Goal: Task Accomplishment & Management: Complete application form

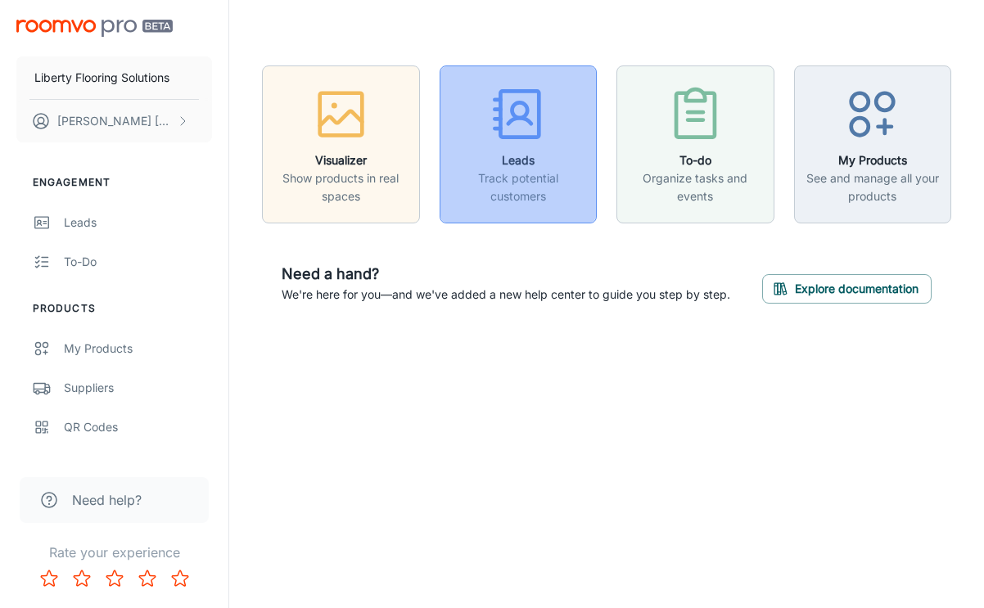
click at [562, 103] on div "button" at bounding box center [518, 118] width 137 height 68
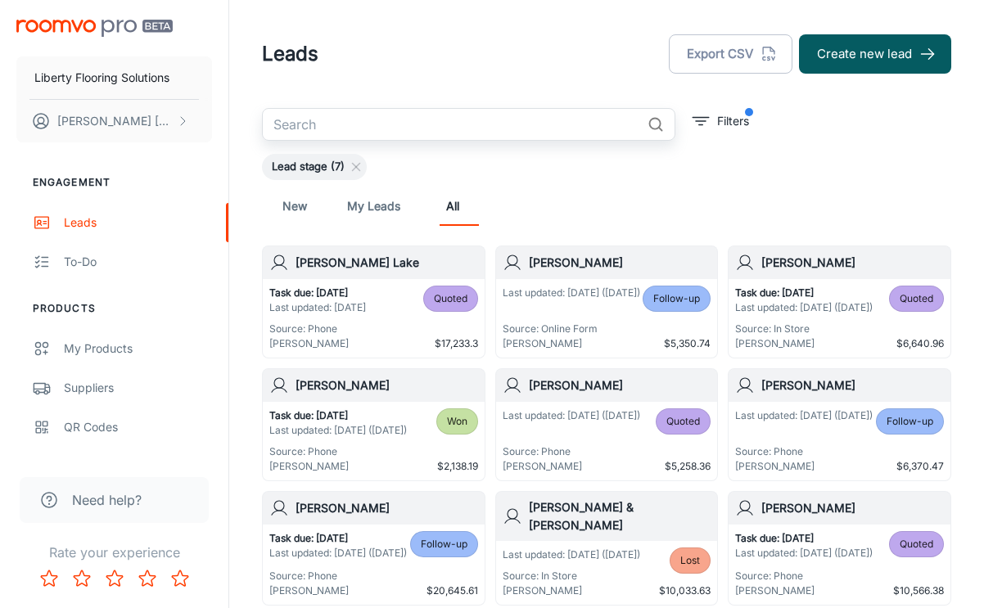
click at [400, 113] on input "text" at bounding box center [451, 124] width 379 height 33
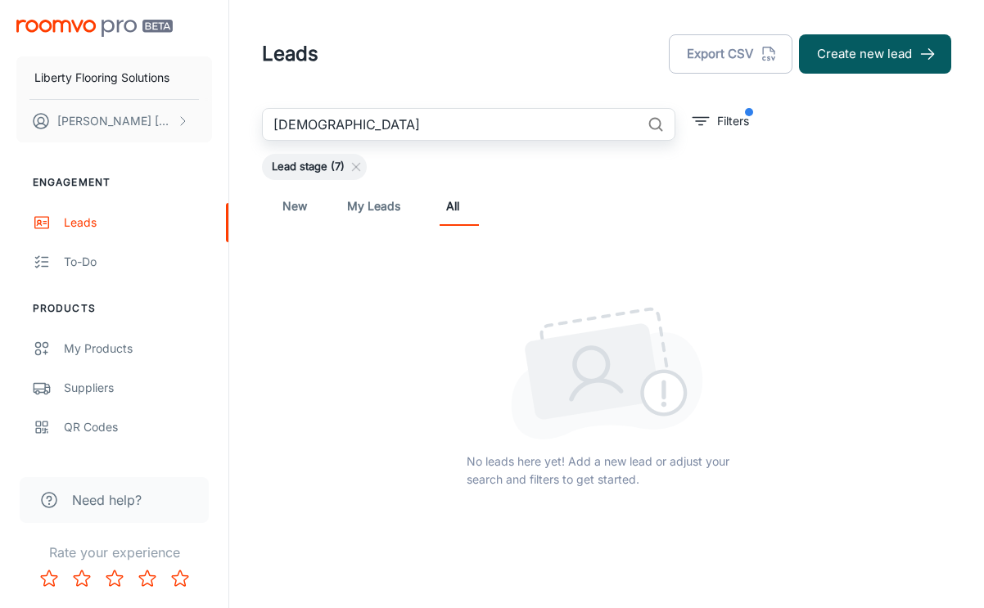
type input "[DEMOGRAPHIC_DATA]"
click at [360, 201] on link "My Leads" at bounding box center [373, 206] width 53 height 39
click at [295, 214] on link "New" at bounding box center [294, 206] width 39 height 39
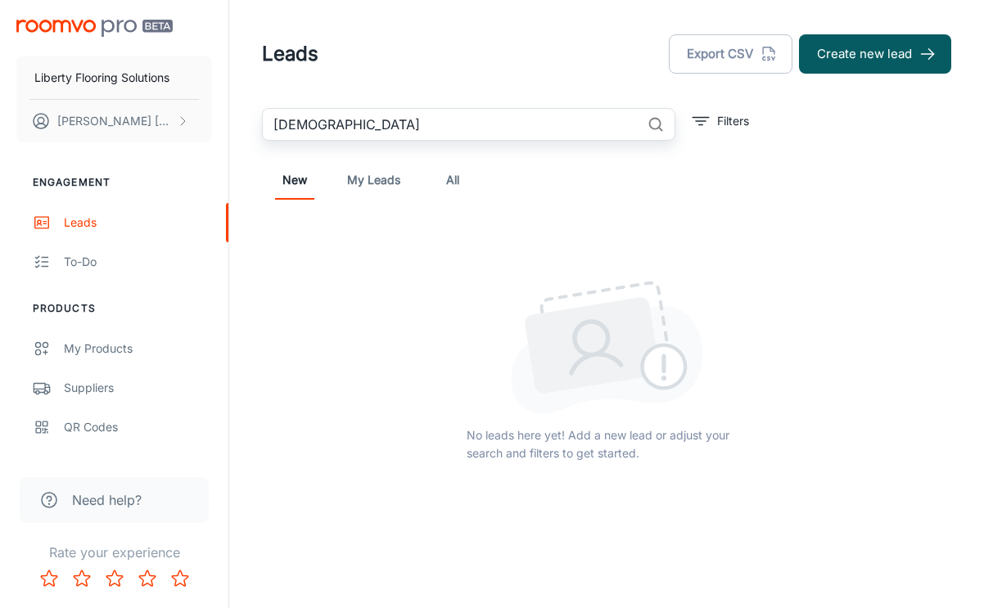
click at [552, 134] on input "[DEMOGRAPHIC_DATA]" at bounding box center [451, 124] width 379 height 33
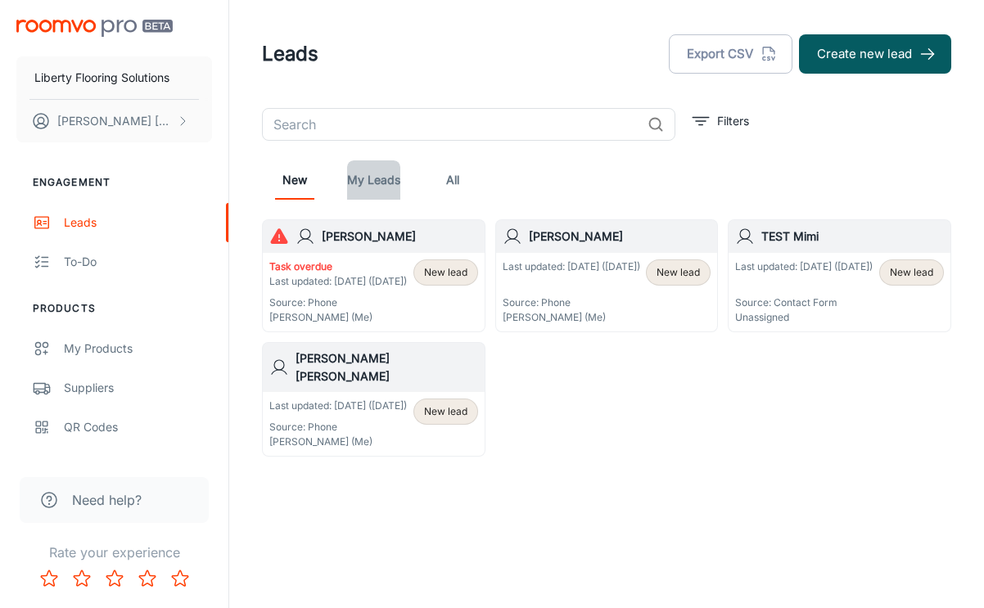
click at [388, 181] on link "My Leads" at bounding box center [373, 180] width 53 height 39
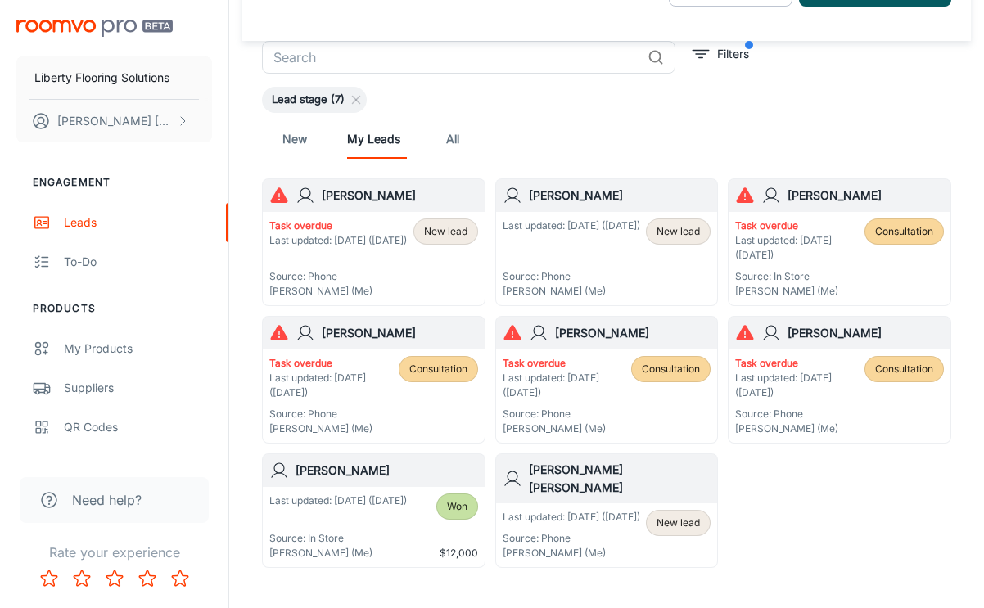
scroll to position [2, 0]
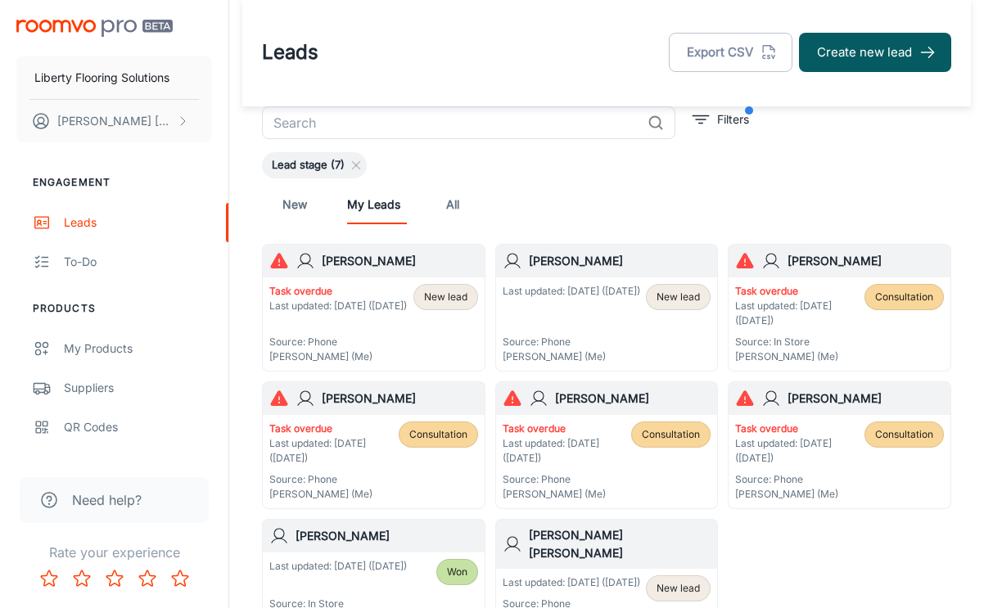
click at [448, 198] on link "All" at bounding box center [452, 204] width 39 height 39
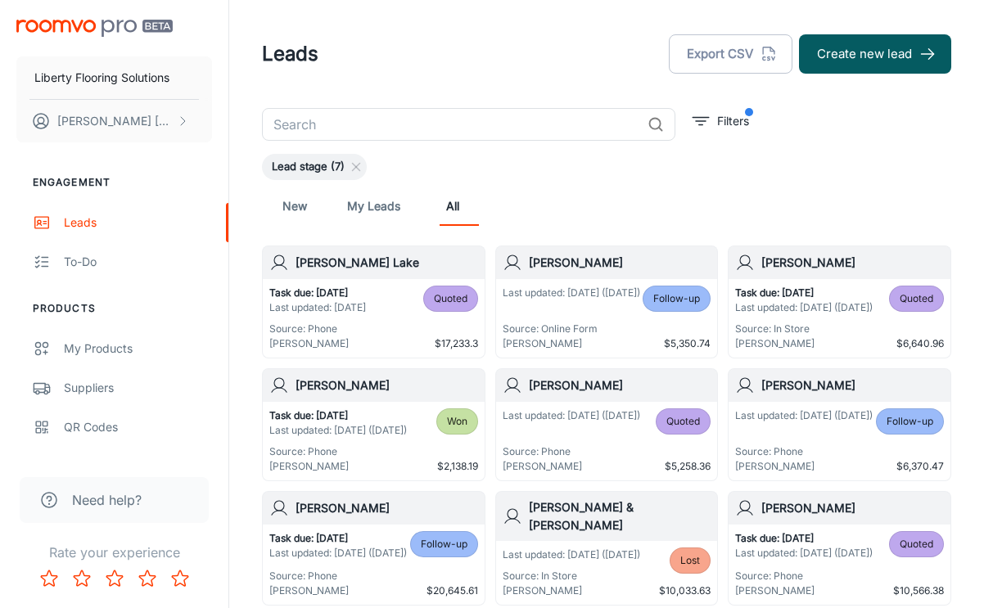
click at [415, 130] on input "text" at bounding box center [451, 124] width 379 height 33
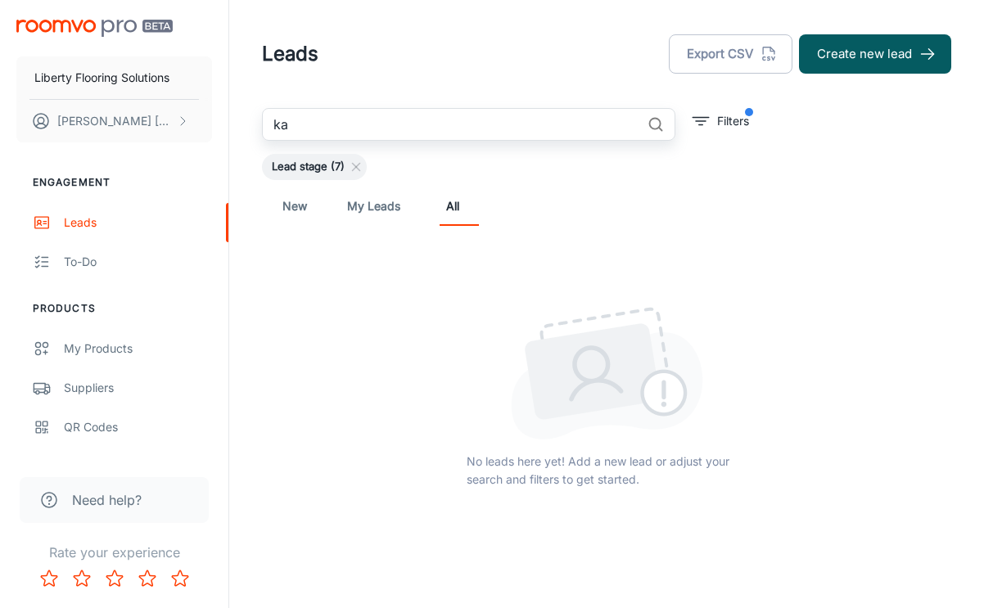
type input "k"
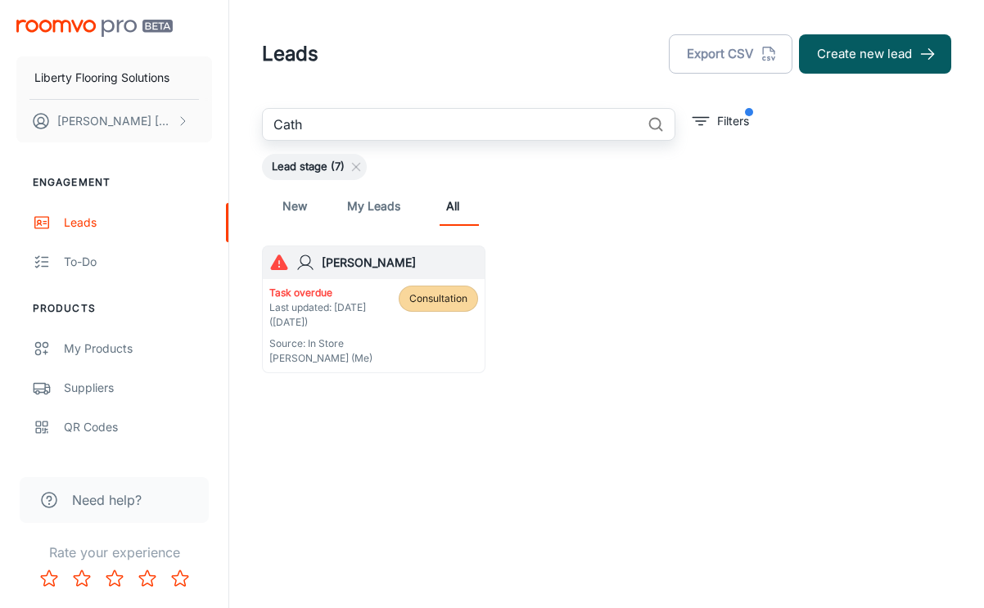
type input "Cath"
drag, startPoint x: 416, startPoint y: 130, endPoint x: 317, endPoint y: 286, distance: 184.5
click at [317, 286] on p "Task overdue" at bounding box center [333, 293] width 129 height 15
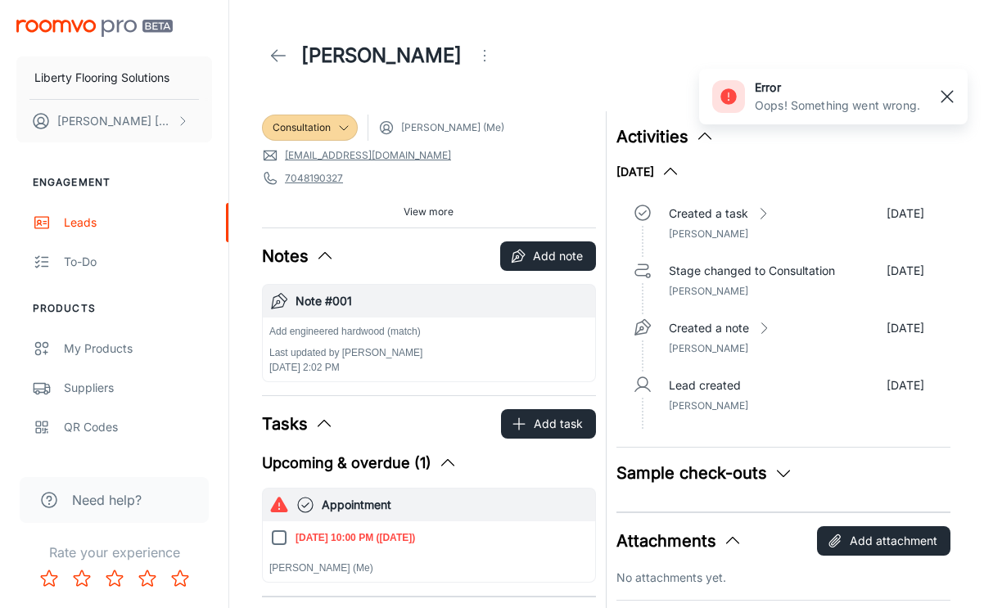
click at [948, 102] on rect "button" at bounding box center [948, 97] width 20 height 20
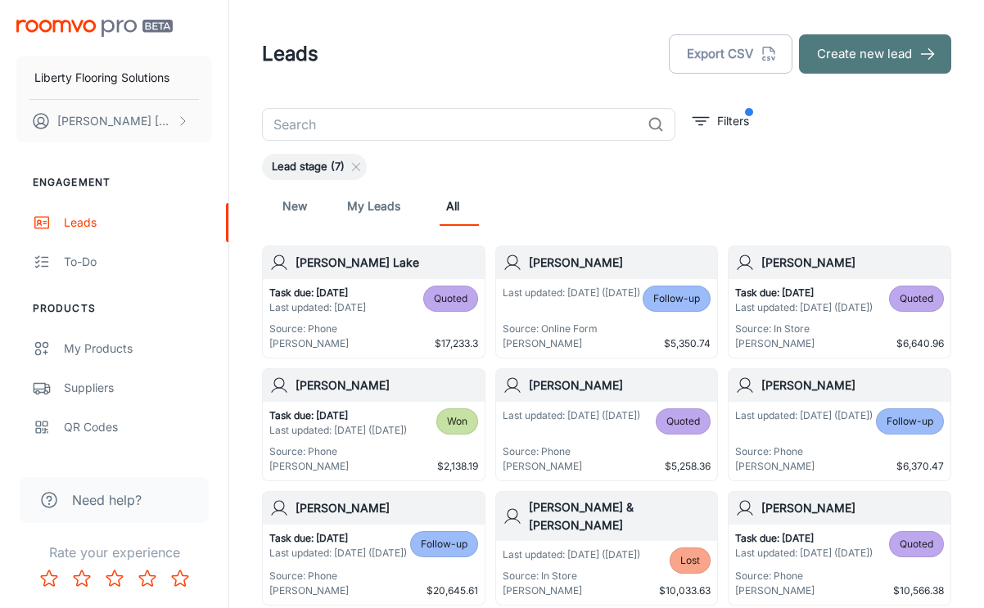
click at [888, 54] on button "Create new lead" at bounding box center [875, 53] width 152 height 39
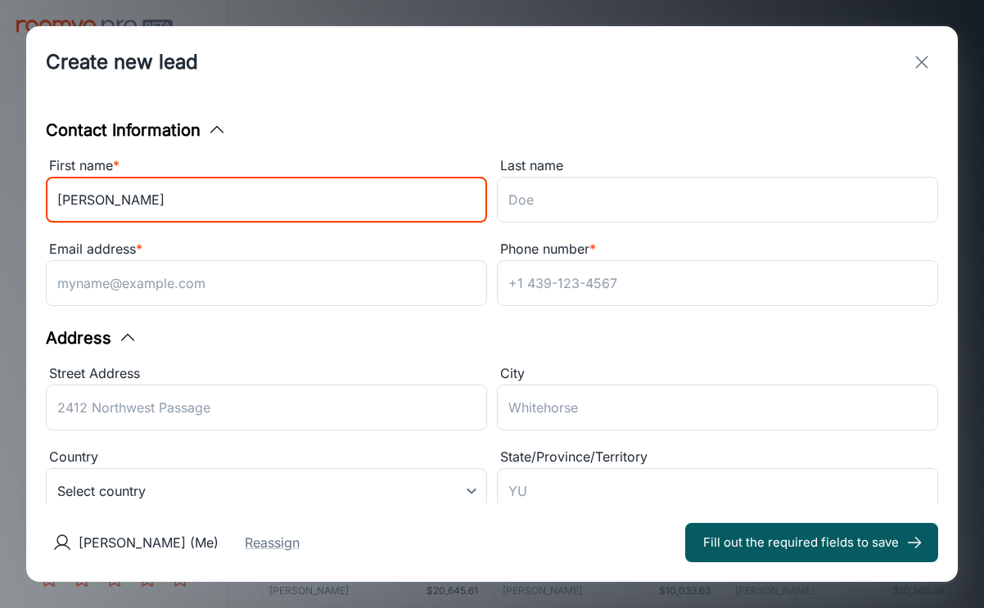
type input "[PERSON_NAME]"
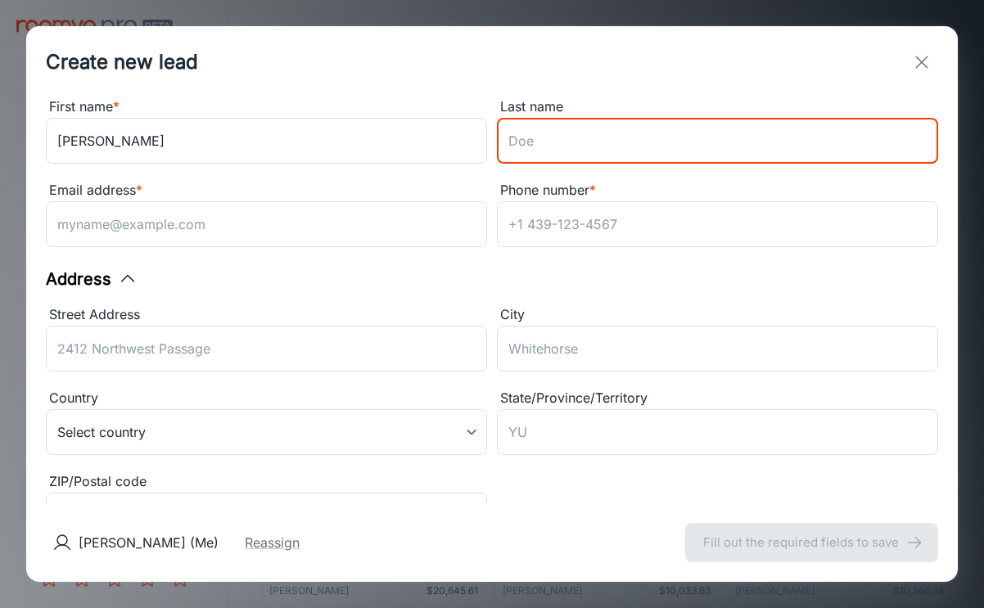
scroll to position [387, 0]
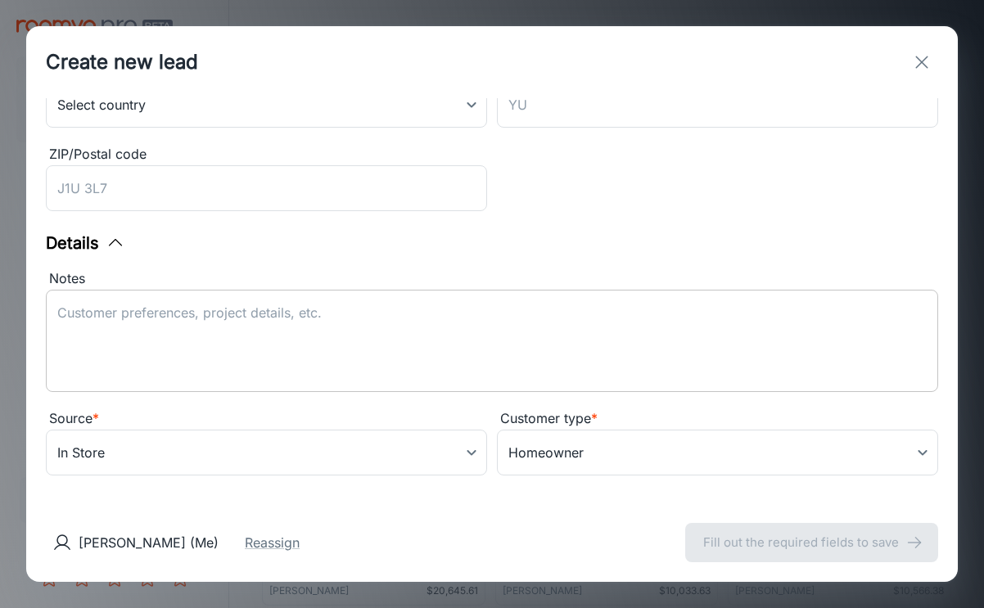
click at [354, 355] on textarea "Notes" at bounding box center [492, 341] width 870 height 75
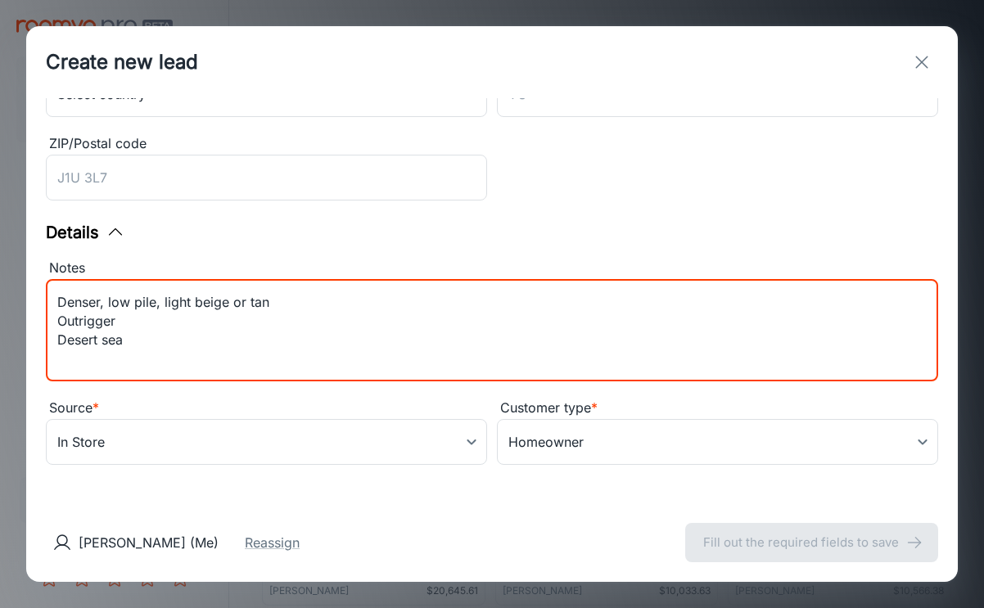
scroll to position [0, 0]
click at [58, 301] on textarea "Denser, low pile, light beige or tan Outrigger Desert sea [DATE] 1:30" at bounding box center [492, 330] width 870 height 75
click at [61, 319] on textarea "Denser, low pile, light beige or tan Outrigger Desert sea [DATE] 1:30" at bounding box center [492, 330] width 870 height 75
click at [57, 296] on textarea "Denser, low pile, light beige or tan Outrigger Desert sea [DATE] 1:30" at bounding box center [492, 330] width 870 height 75
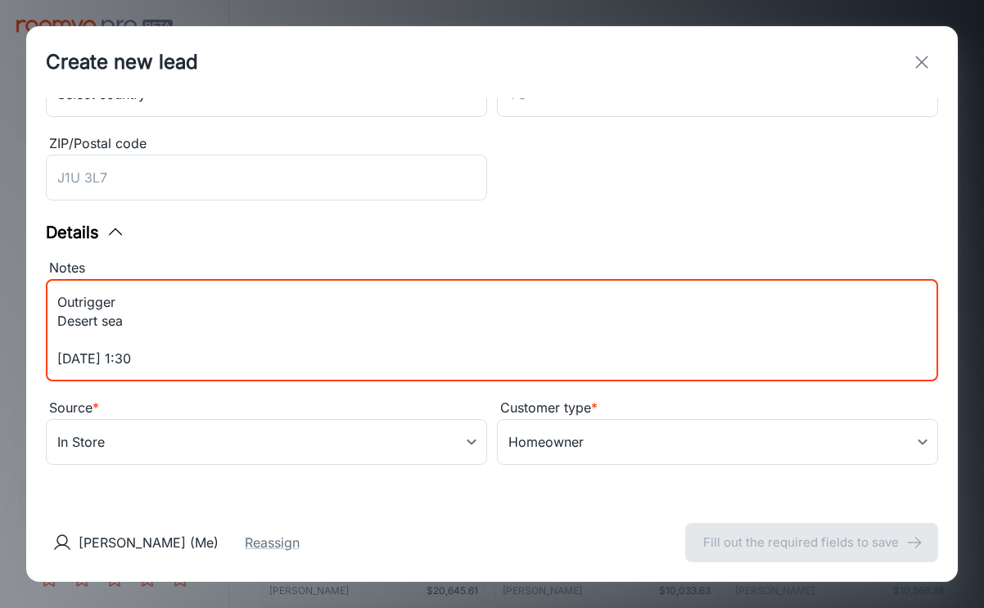
click at [99, 324] on textarea "Denser, low pile, light beige or tan Outrigger Desert sea [DATE] 1:30" at bounding box center [492, 330] width 870 height 75
click at [57, 296] on textarea "Denser, low pile, light beige or tan Outrigger Desert sea [DATE] 1:30" at bounding box center [492, 330] width 870 height 75
click at [63, 367] on textarea "Denser, low pile, light beige or tan Outrigger Desert sea [DATE] 1:30" at bounding box center [492, 330] width 870 height 75
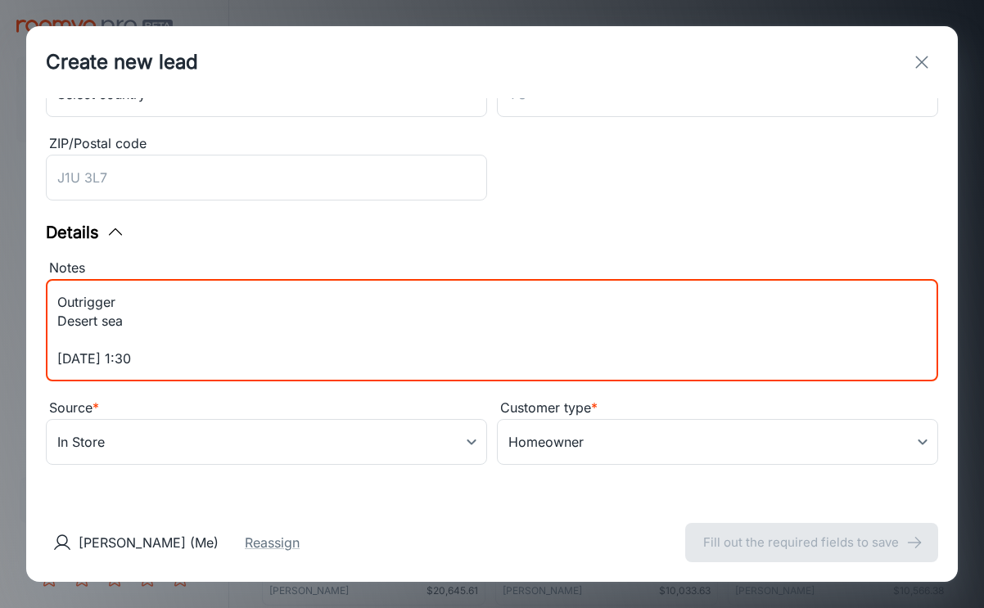
click at [60, 319] on textarea "Denser, low pile, light beige or tan Outrigger Desert sea [DATE] 1:30" at bounding box center [492, 330] width 870 height 75
click at [60, 360] on textarea "Denser, low pile, light beige or tan Outrigger Desert sea [DATE] 1:30" at bounding box center [492, 330] width 870 height 75
click at [61, 321] on textarea "Denser, low pile, light beige or tan Outrigger Desert sea [DATE] 1:30" at bounding box center [492, 330] width 870 height 75
click at [58, 304] on textarea "Denser, low pile, light beige or tan Outrigger Desert sea [DATE] 1:30" at bounding box center [492, 330] width 870 height 75
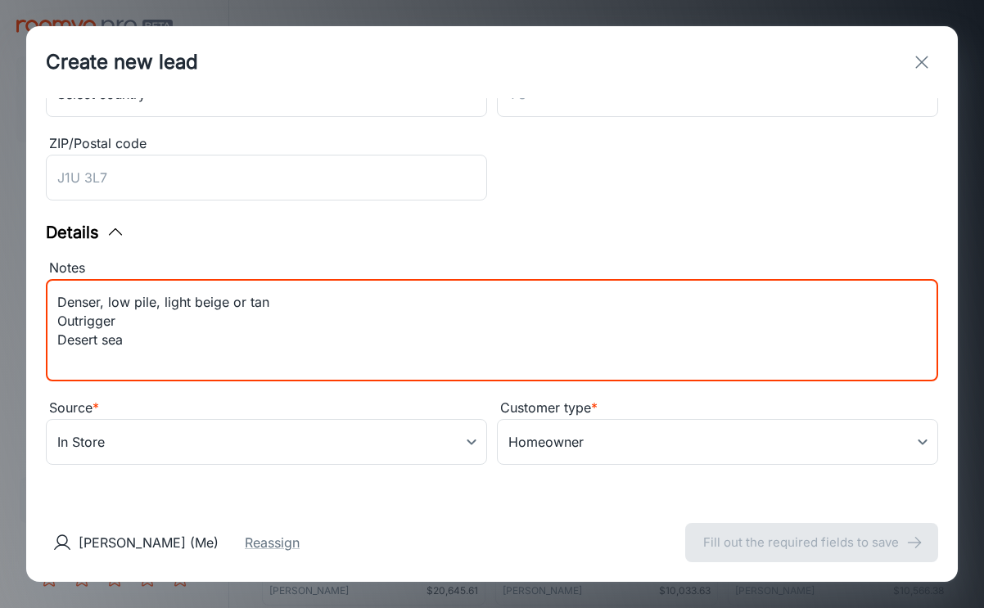
click at [64, 357] on textarea "Denser, low pile, light beige or tan Outrigger Desert sea [DATE] 1:30" at bounding box center [492, 330] width 870 height 75
click at [64, 353] on textarea "Denser, low pile, light beige or tan Outrigger Desert sea [DATE] 1:30" at bounding box center [492, 330] width 870 height 75
click at [66, 311] on textarea "Denser, low pile, light beige or tan Outrigger Desert sea [DATE] 1:30" at bounding box center [492, 330] width 870 height 75
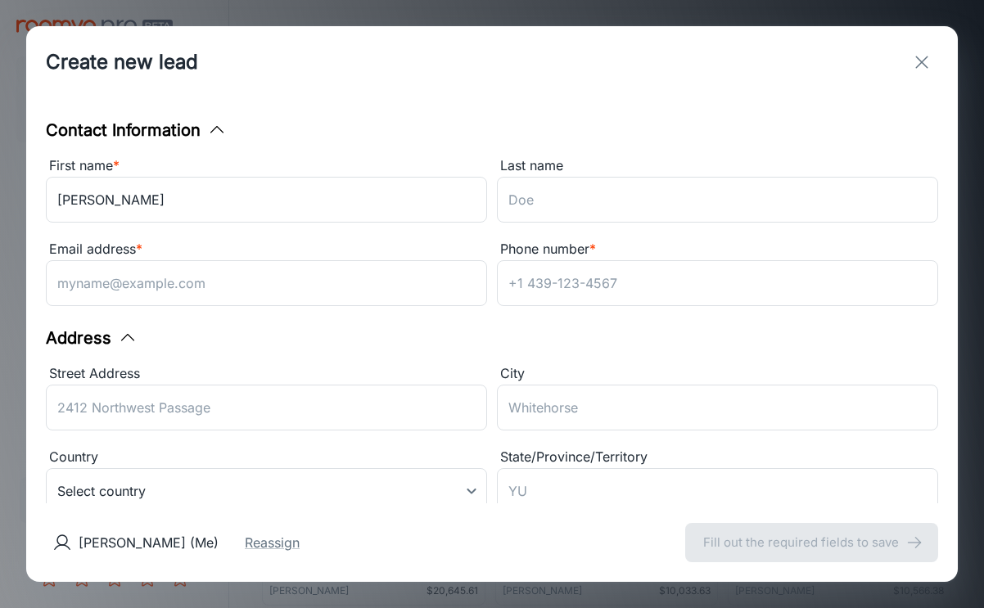
scroll to position [0, 0]
type textarea "Denser, low pile, light beige or tan Outrigger Desert sea [DATE] 1:30"
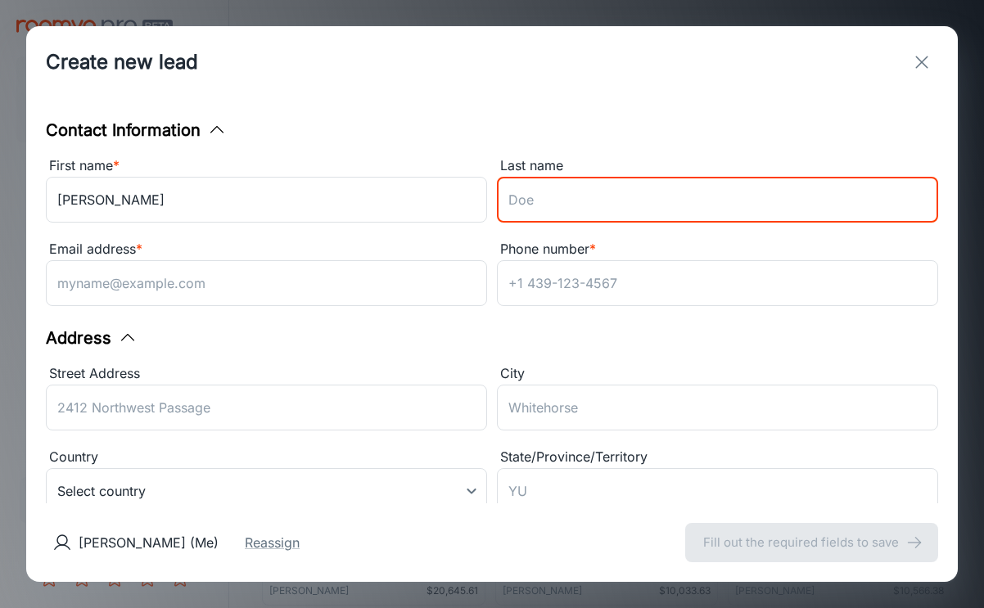
click at [550, 203] on input "Last name" at bounding box center [717, 200] width 441 height 46
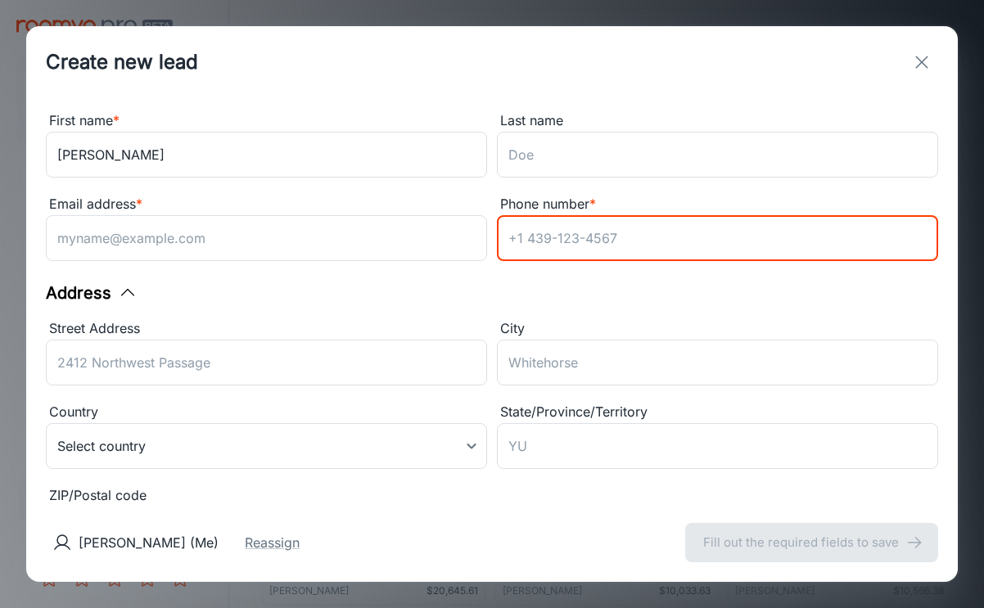
scroll to position [47, 0]
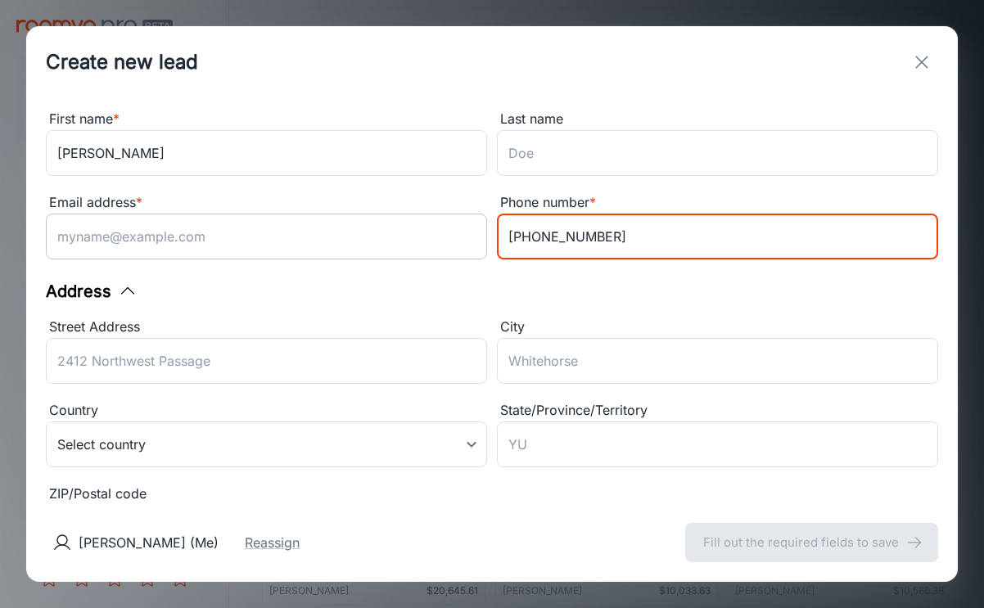
type input "[PHONE_NUMBER]"
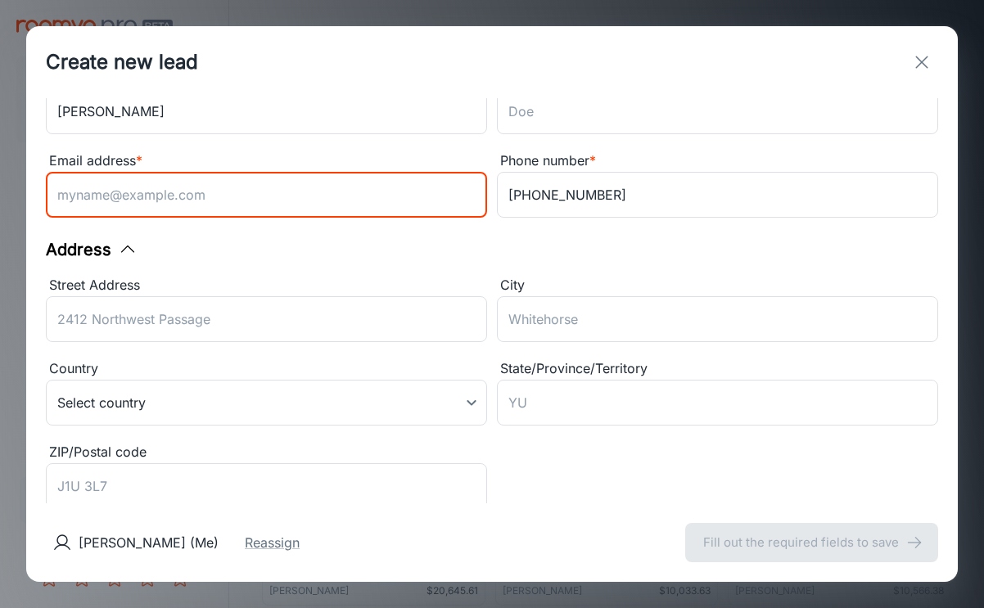
scroll to position [144, 0]
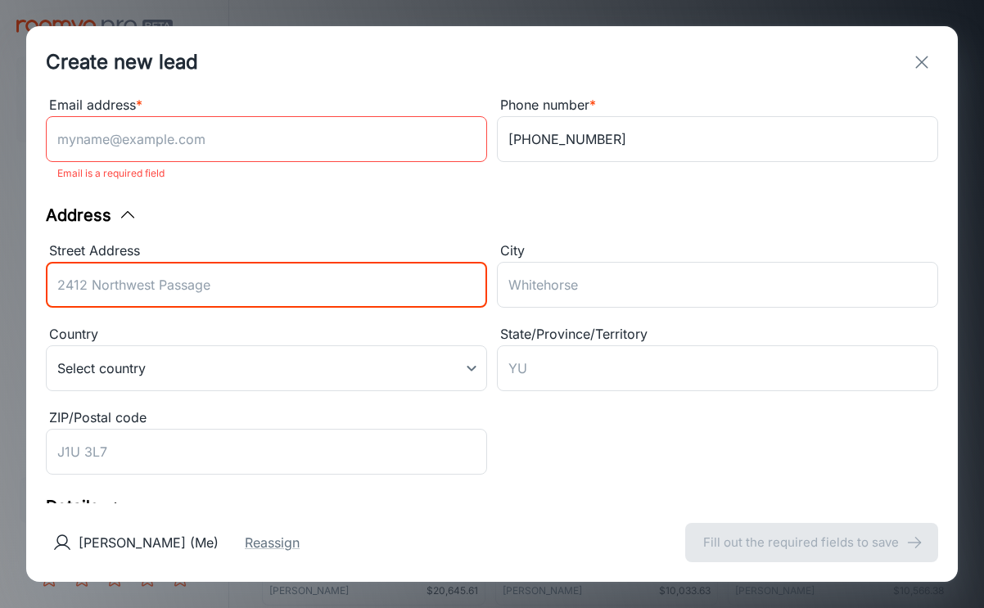
click at [174, 131] on input "Email address *" at bounding box center [266, 139] width 441 height 46
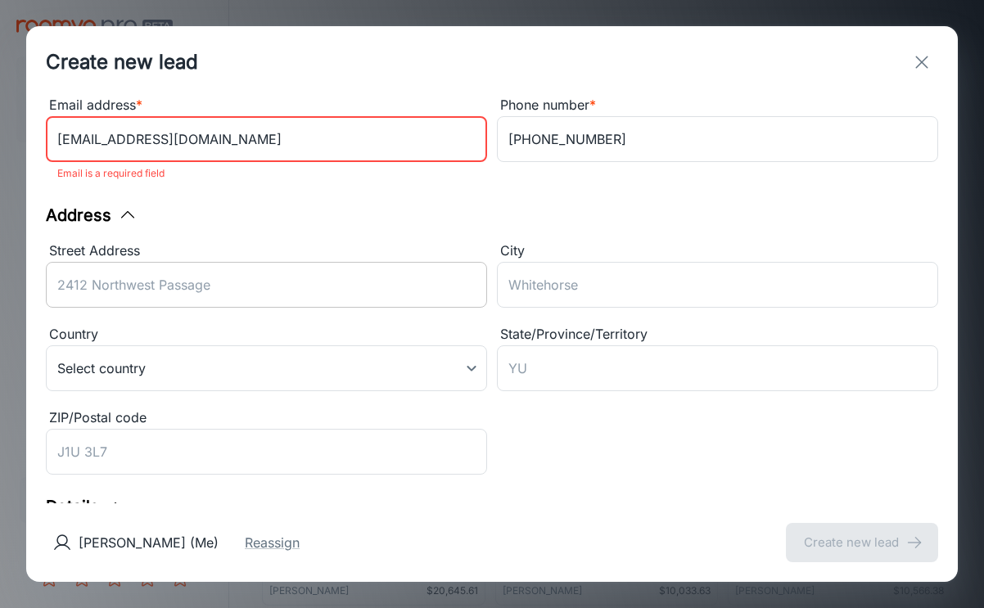
type input "[EMAIL_ADDRESS][DOMAIN_NAME]"
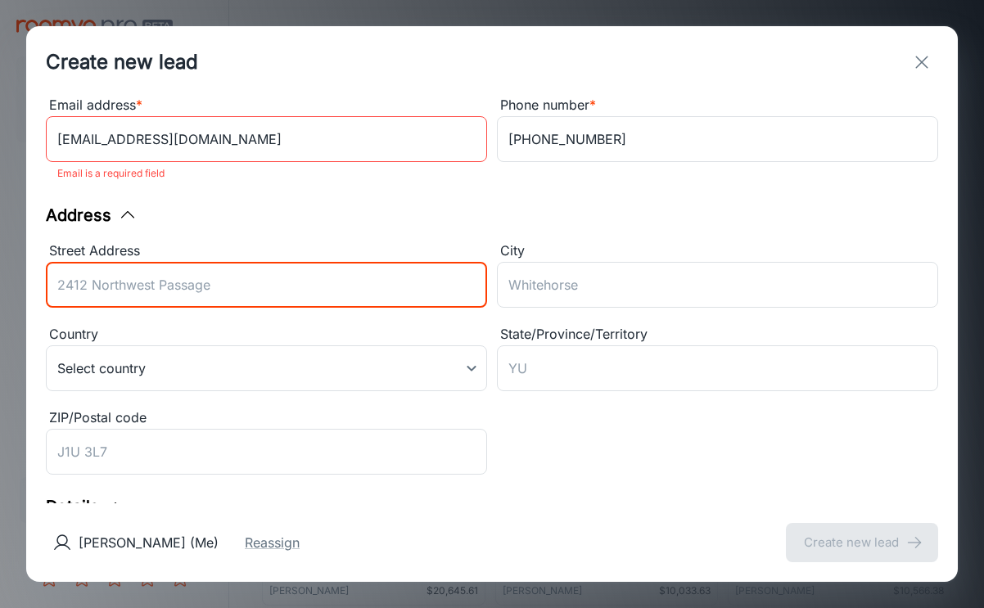
click at [181, 277] on input "Street Address" at bounding box center [266, 285] width 441 height 46
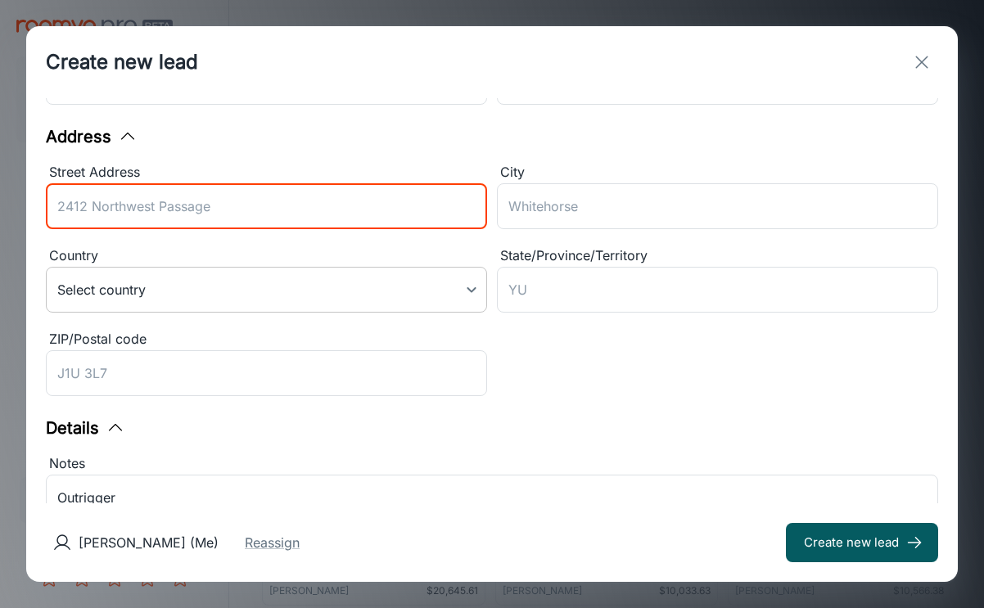
scroll to position [203, 0]
type input "[STREET_ADDRESS]"
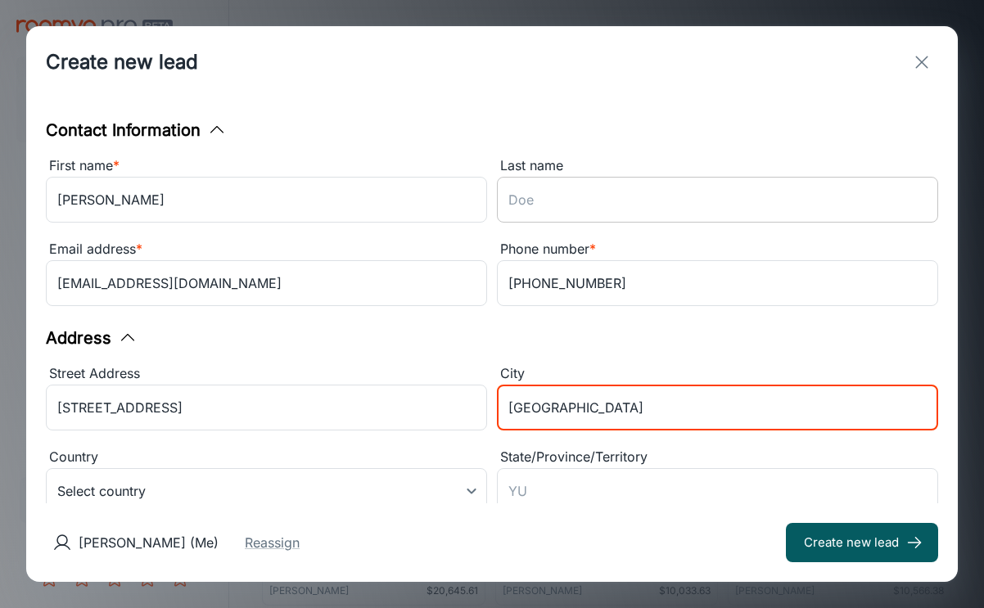
scroll to position [-1, 0]
type input "[GEOGRAPHIC_DATA]"
click at [604, 188] on input "Last name" at bounding box center [717, 200] width 441 height 46
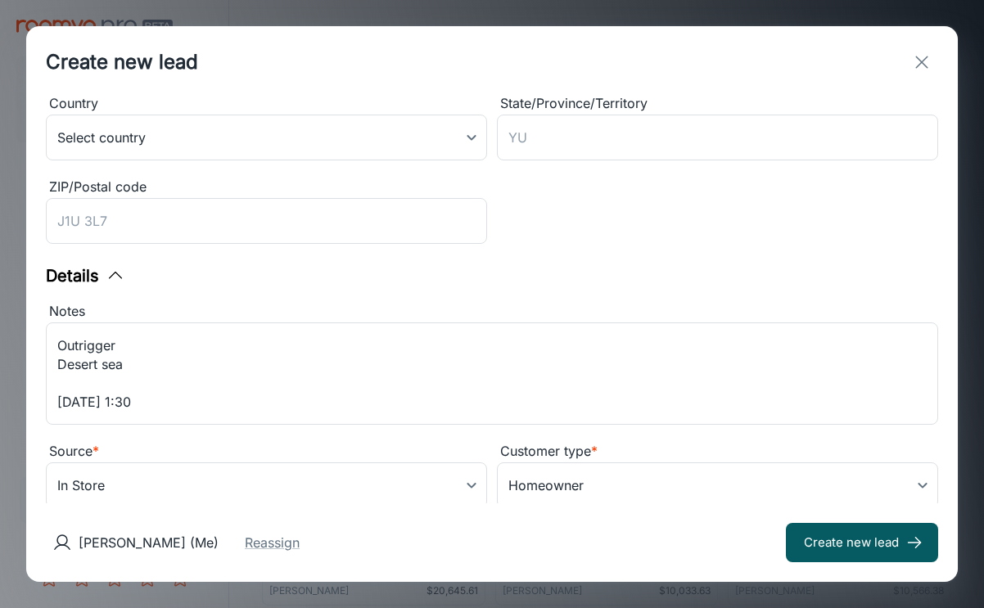
scroll to position [350, 0]
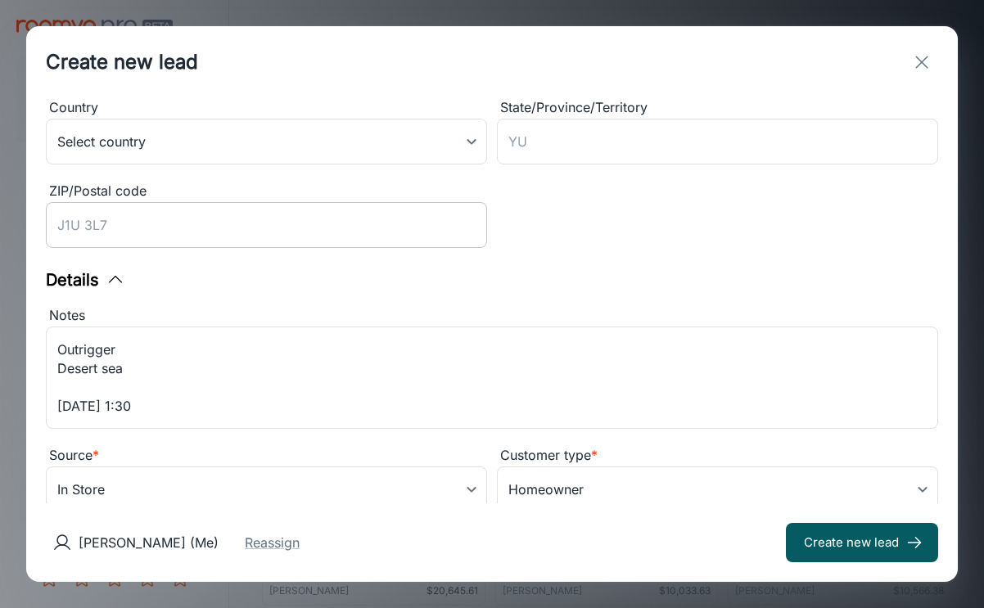
type input "Swift"
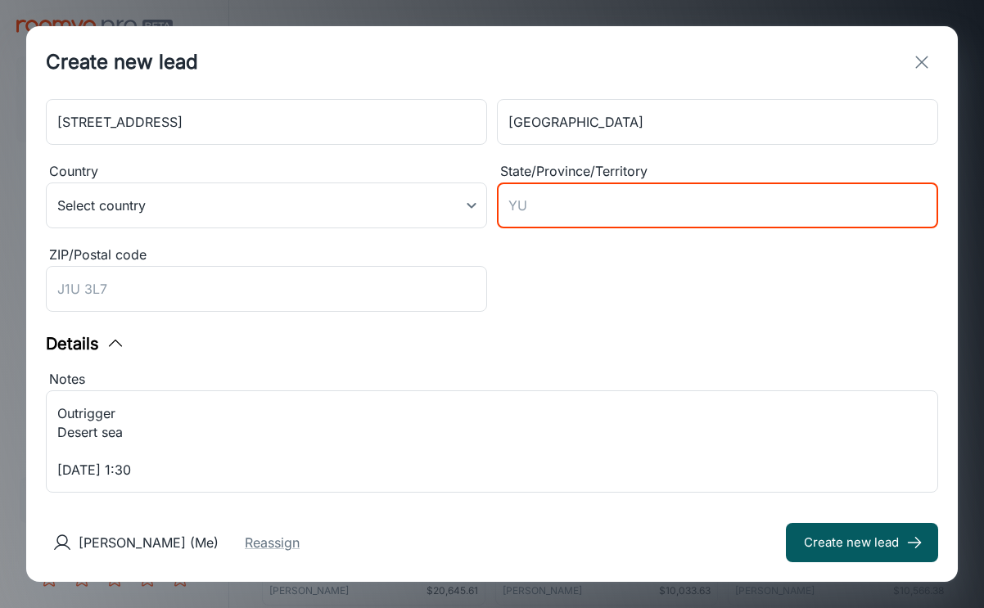
scroll to position [283, 0]
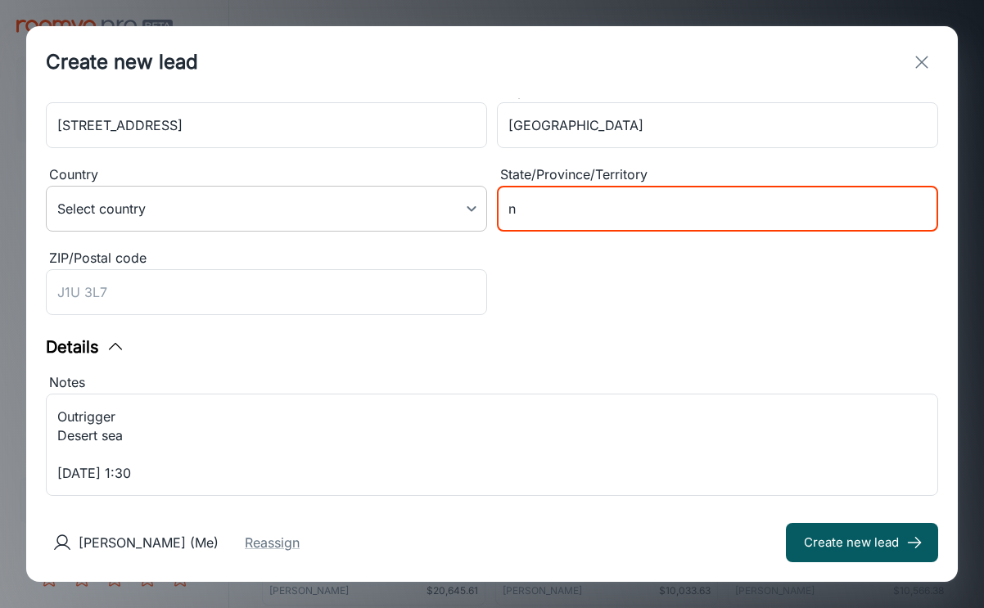
type input "n"
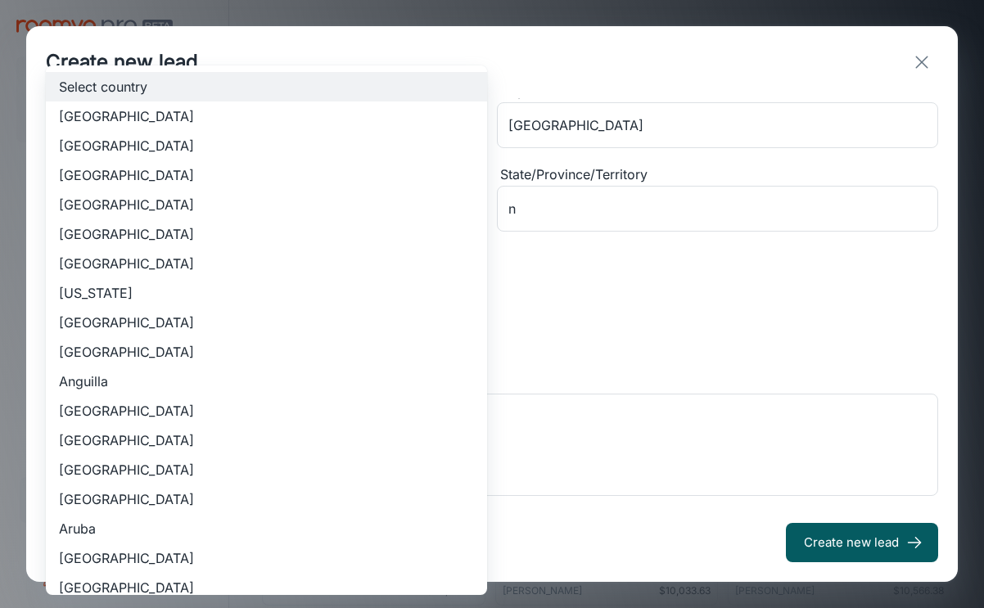
click at [382, 206] on body "Liberty Flooring Solutions [PERSON_NAME] Engagement Leads To-do Products My Pro…" at bounding box center [492, 304] width 984 height 608
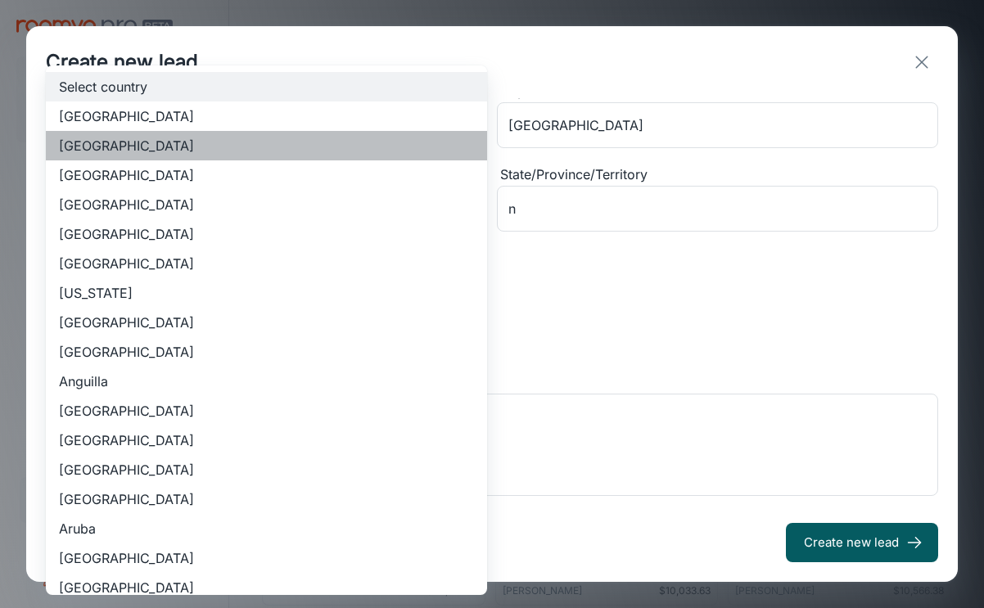
click at [241, 143] on li "[GEOGRAPHIC_DATA]" at bounding box center [266, 145] width 441 height 29
type input "US"
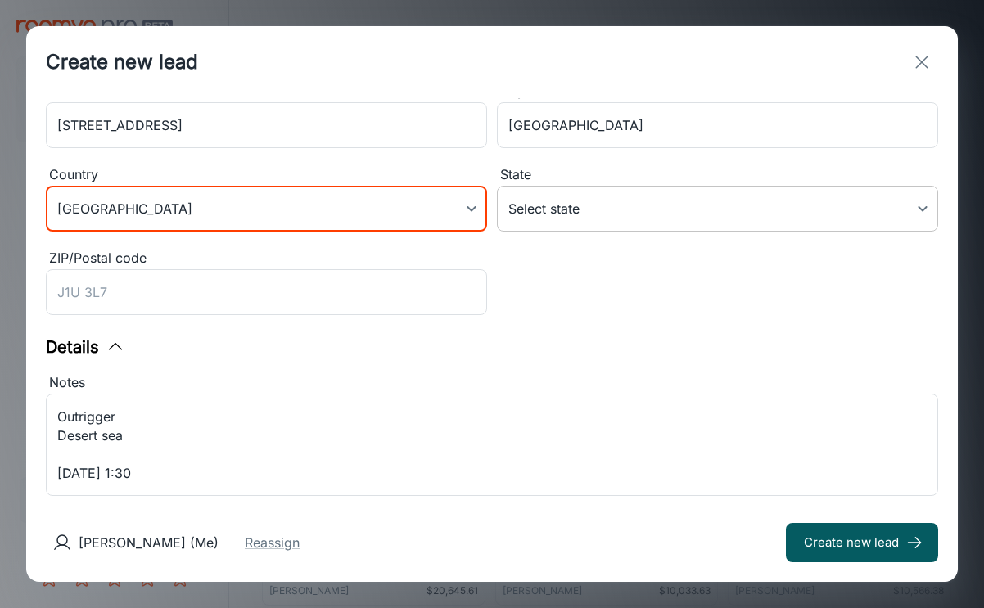
click at [699, 216] on body "Liberty Flooring Solutions [PERSON_NAME] Engagement Leads To-do Products My Pro…" at bounding box center [492, 304] width 984 height 608
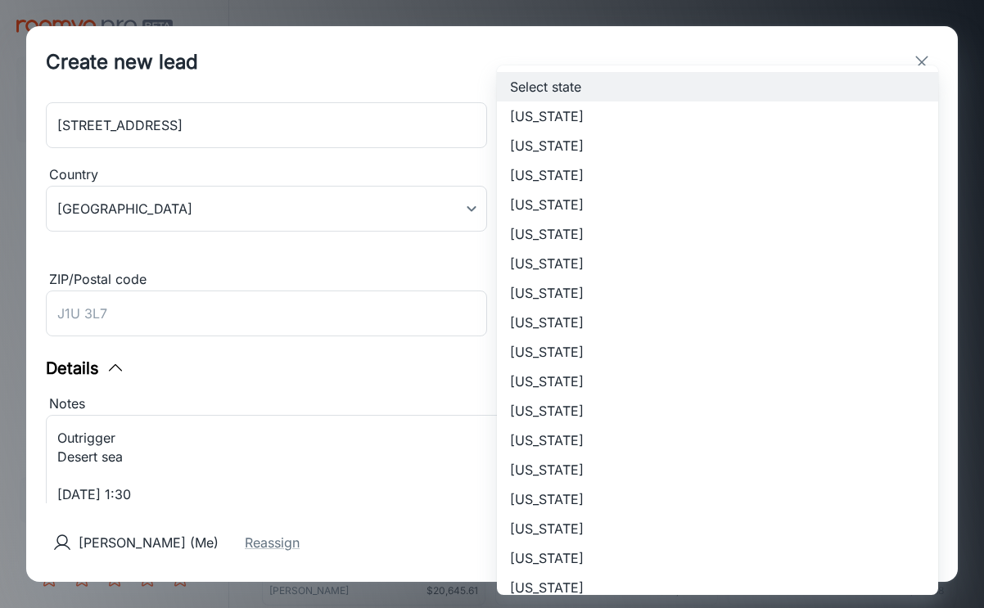
scroll to position [582, 0]
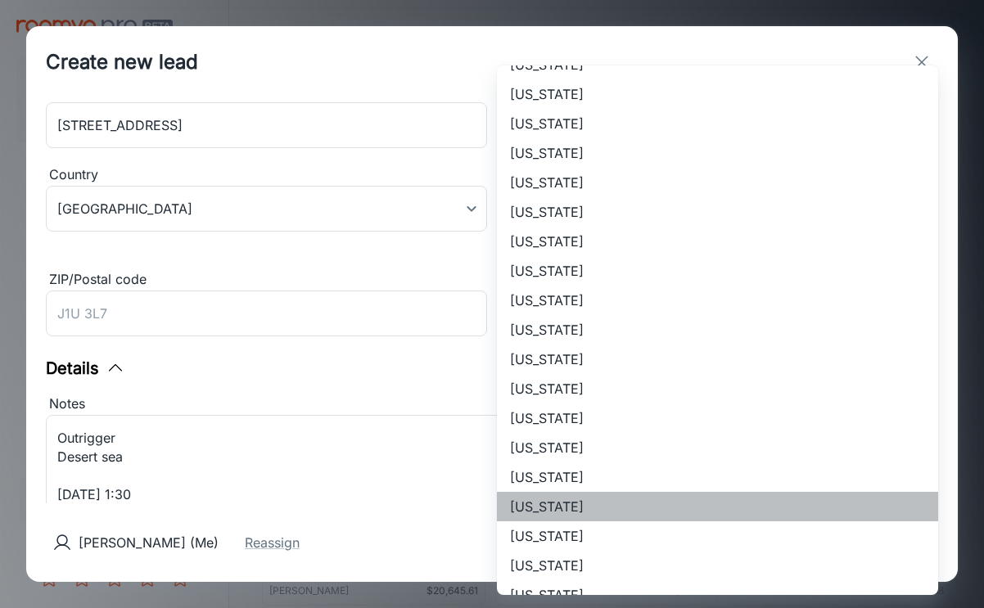
click at [602, 504] on li "[US_STATE]" at bounding box center [717, 506] width 441 height 29
type input "[US_STATE]"
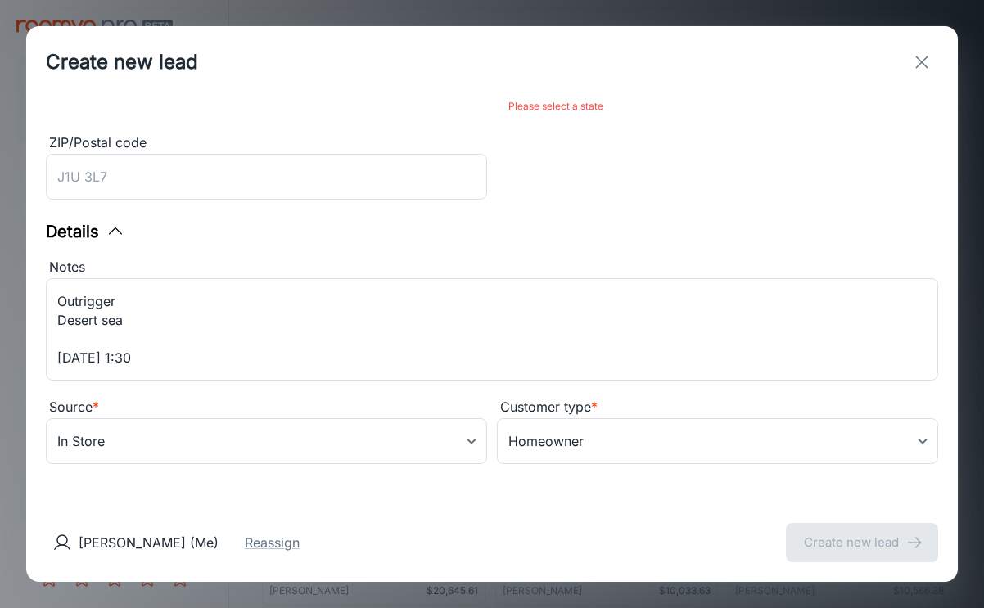
scroll to position [419, 0]
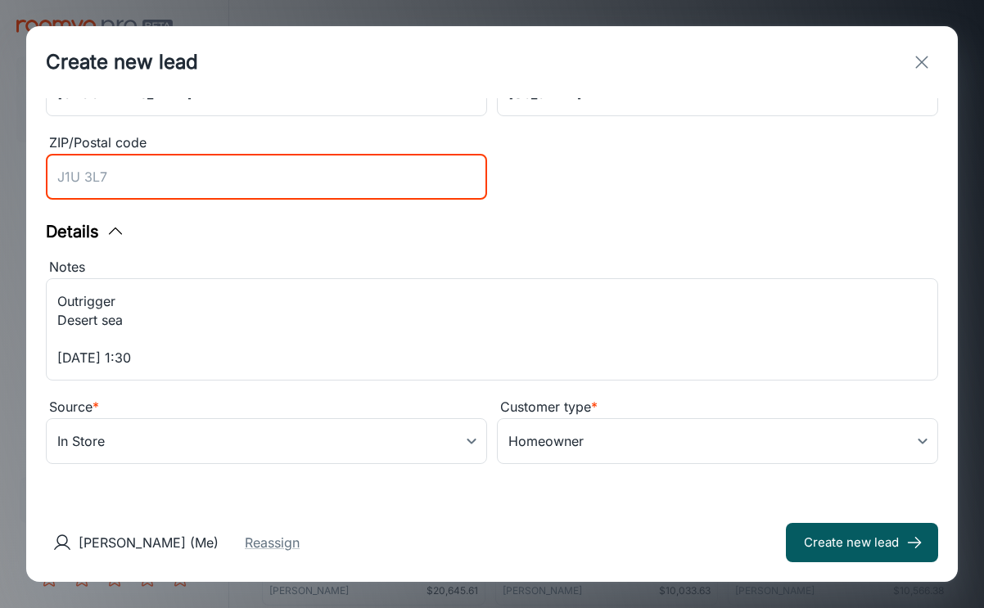
click at [378, 186] on input "ZIP/Postal code" at bounding box center [266, 177] width 441 height 46
type input "28078"
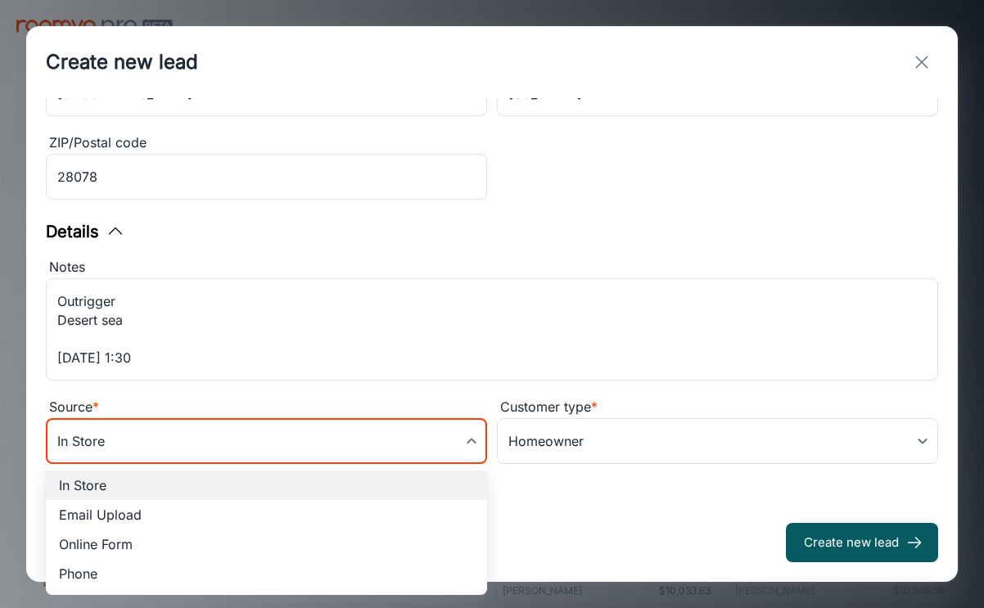
click at [411, 445] on body "Liberty Flooring Solutions [PERSON_NAME] Engagement Leads To-do Products My Pro…" at bounding box center [492, 304] width 984 height 608
click at [217, 576] on li "Phone" at bounding box center [266, 573] width 441 height 29
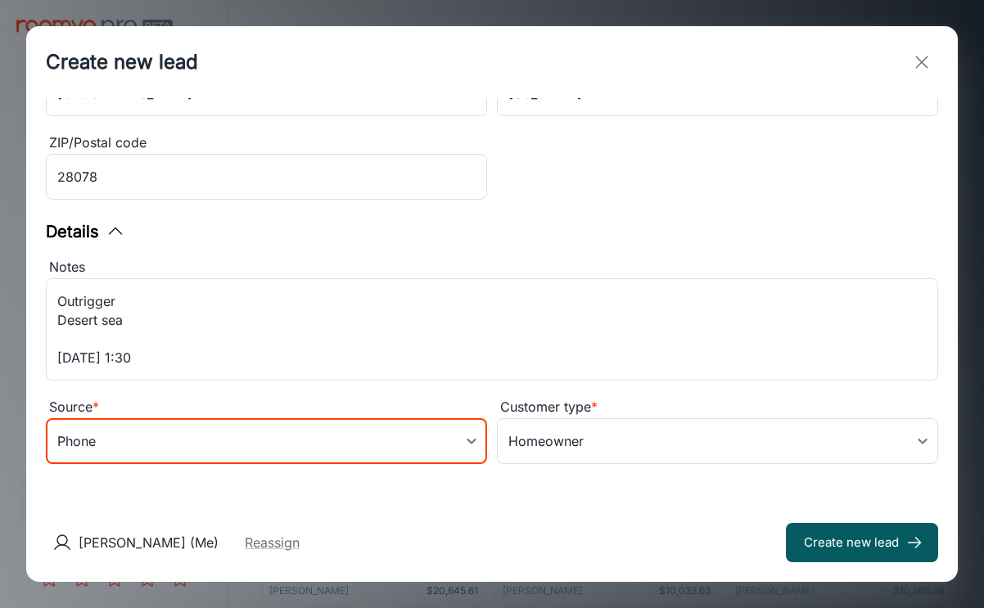
type input "phone"
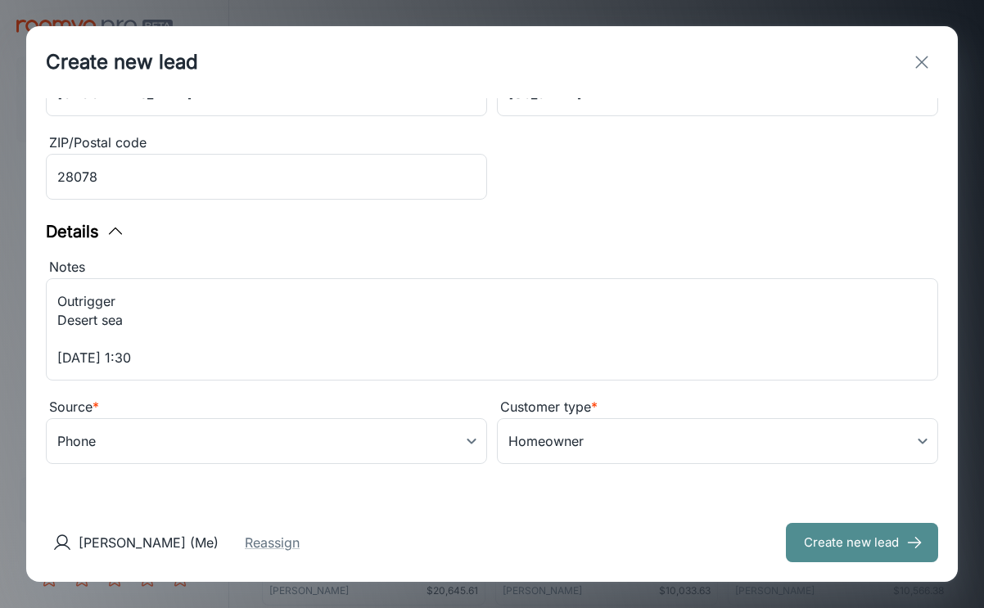
click at [844, 550] on button "Create new lead" at bounding box center [862, 542] width 152 height 39
click at [264, 549] on button "Reassign" at bounding box center [272, 543] width 55 height 20
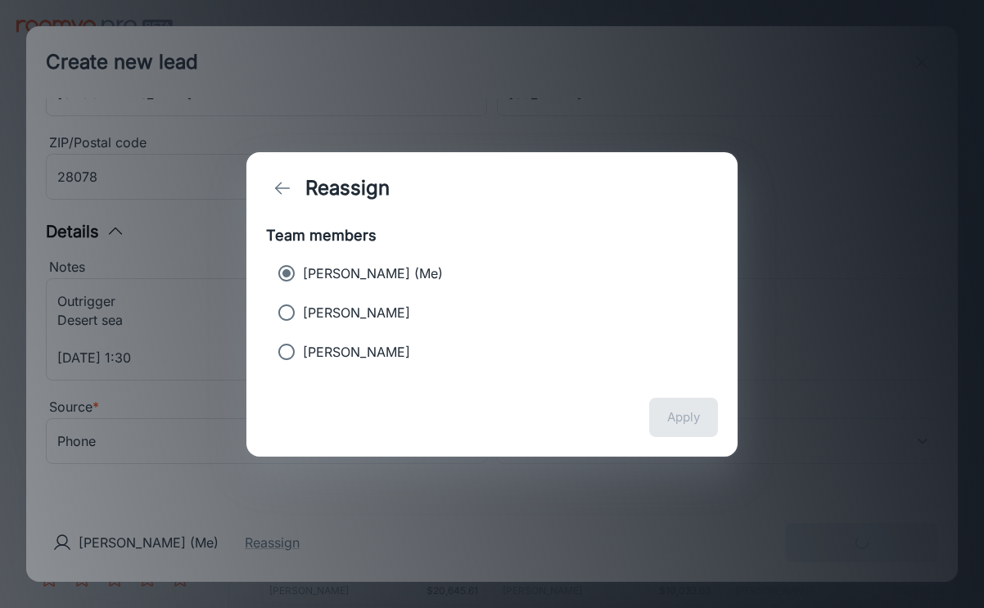
type input "in_store"
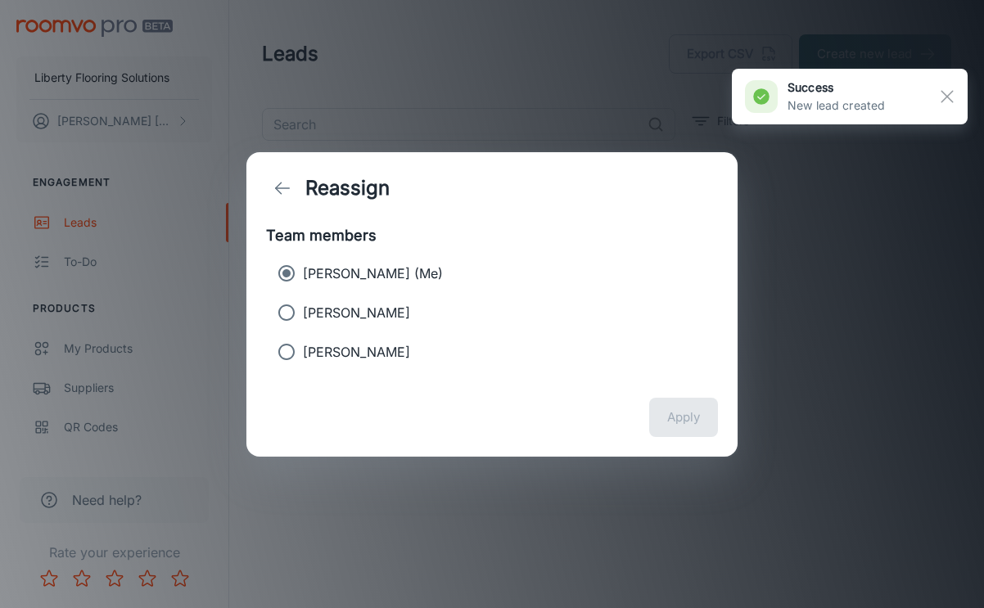
scroll to position [0, 0]
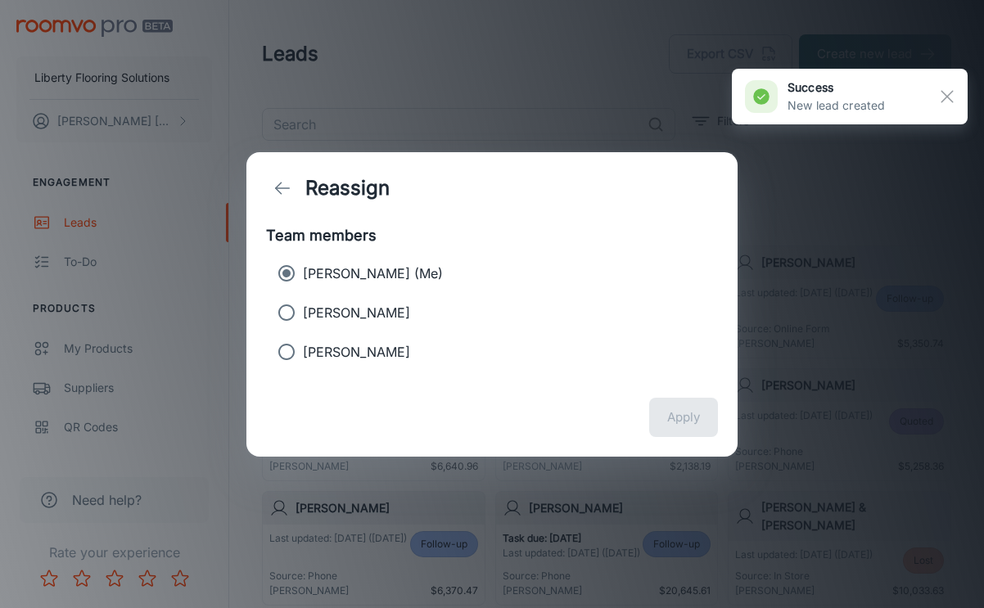
click at [325, 303] on p "[PERSON_NAME]" at bounding box center [356, 313] width 107 height 20
click at [303, 302] on input "[PERSON_NAME]" at bounding box center [286, 312] width 33 height 33
radio input "true"
radio input "false"
click at [676, 408] on button "Apply" at bounding box center [683, 417] width 69 height 39
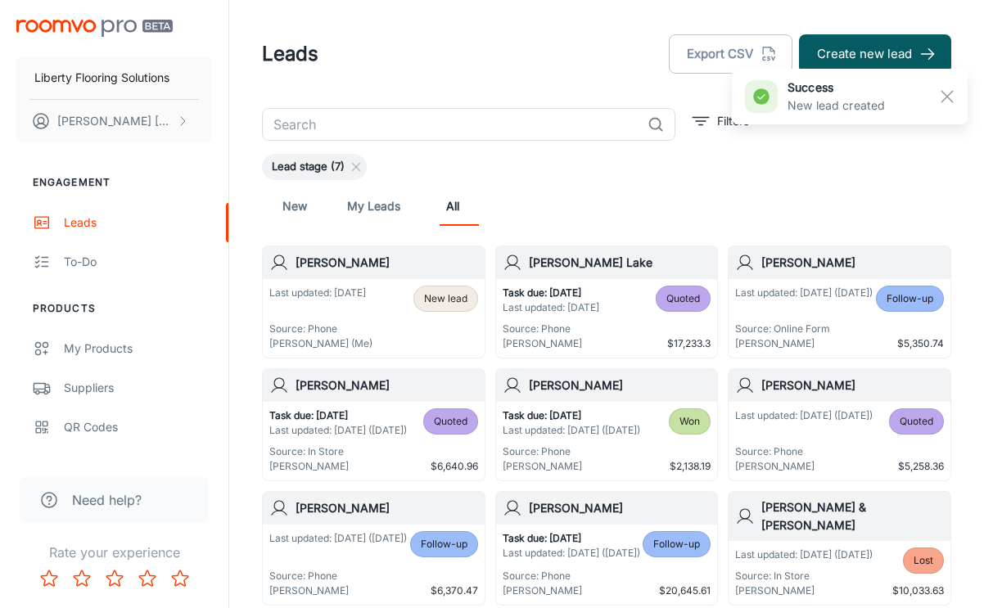
click at [359, 269] on h6 "[PERSON_NAME]" at bounding box center [387, 263] width 183 height 18
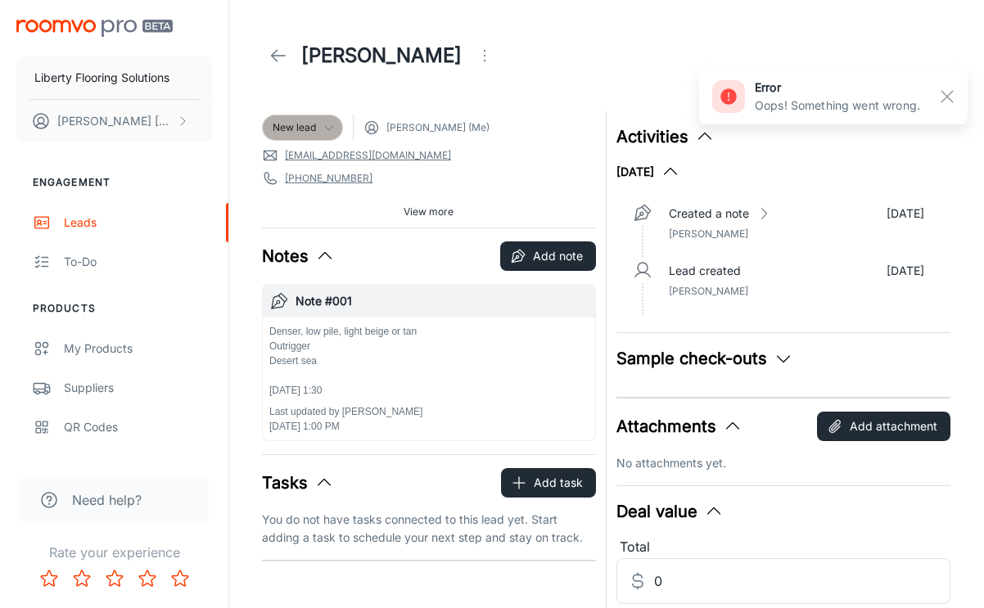
click at [324, 126] on icon at bounding box center [329, 127] width 13 height 13
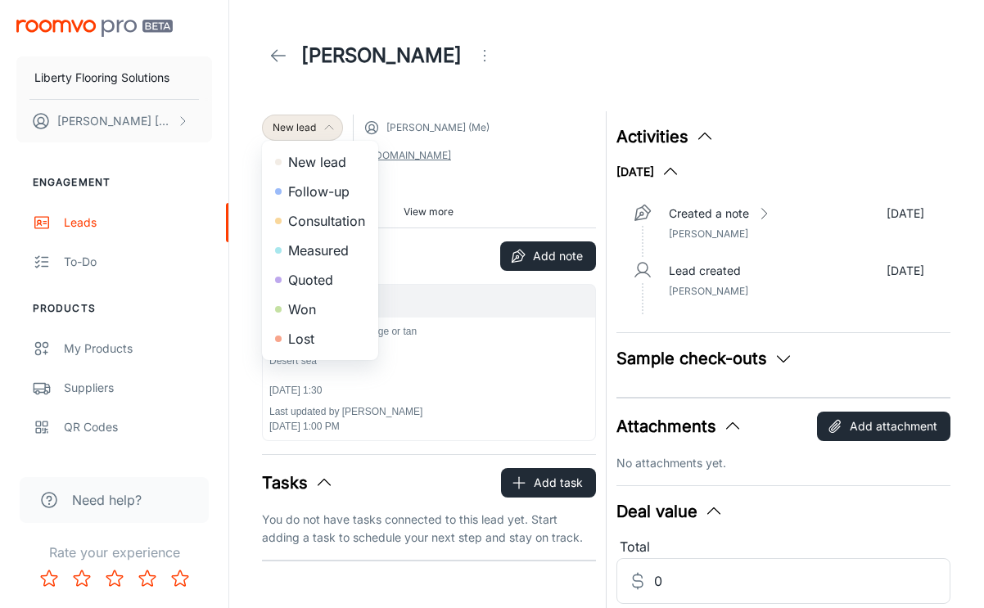
click at [517, 161] on div at bounding box center [492, 304] width 984 height 608
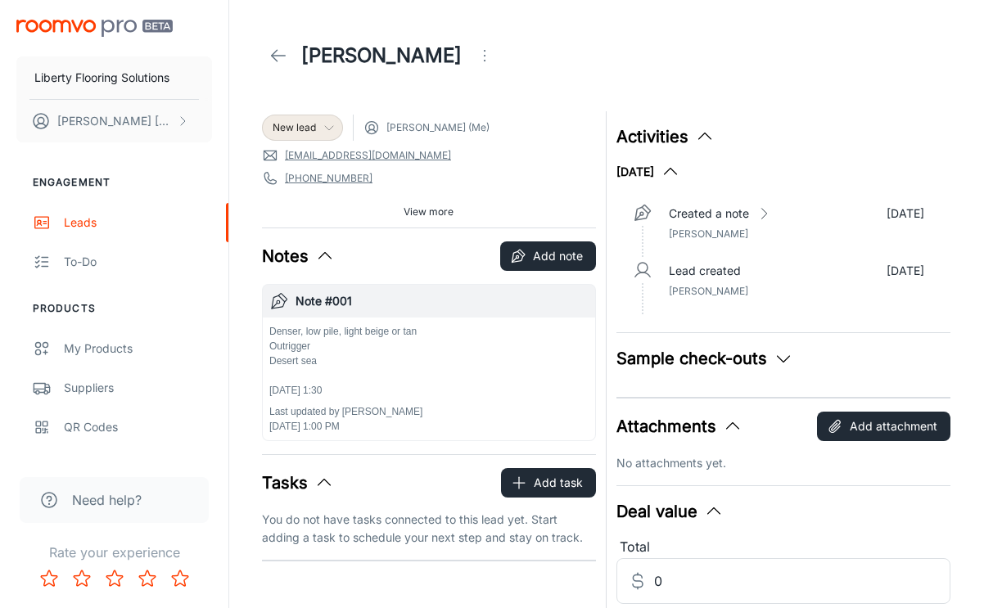
click at [417, 209] on span "View more" at bounding box center [429, 212] width 50 height 15
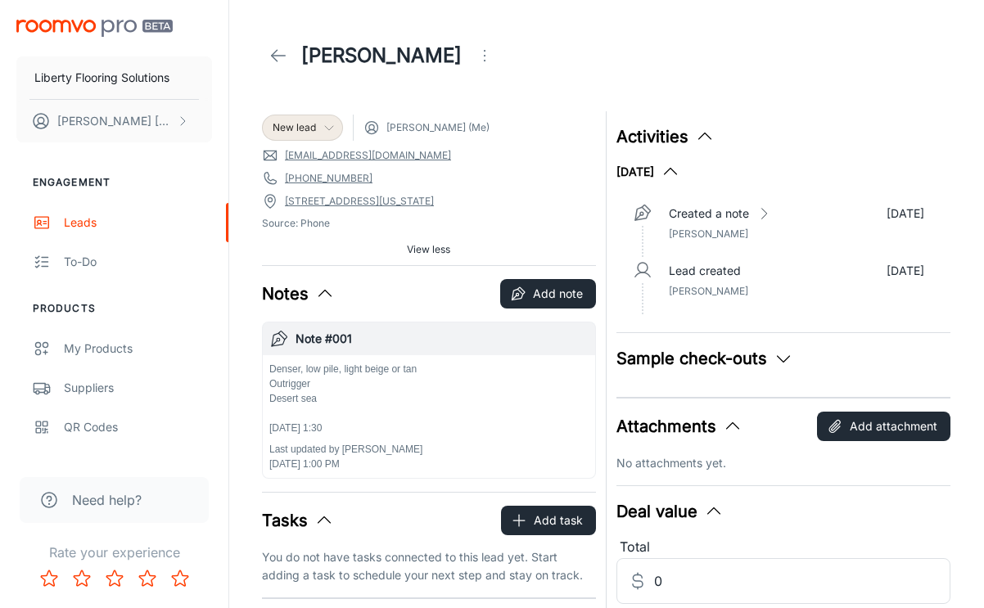
click at [475, 57] on icon "Open menu" at bounding box center [485, 56] width 20 height 20
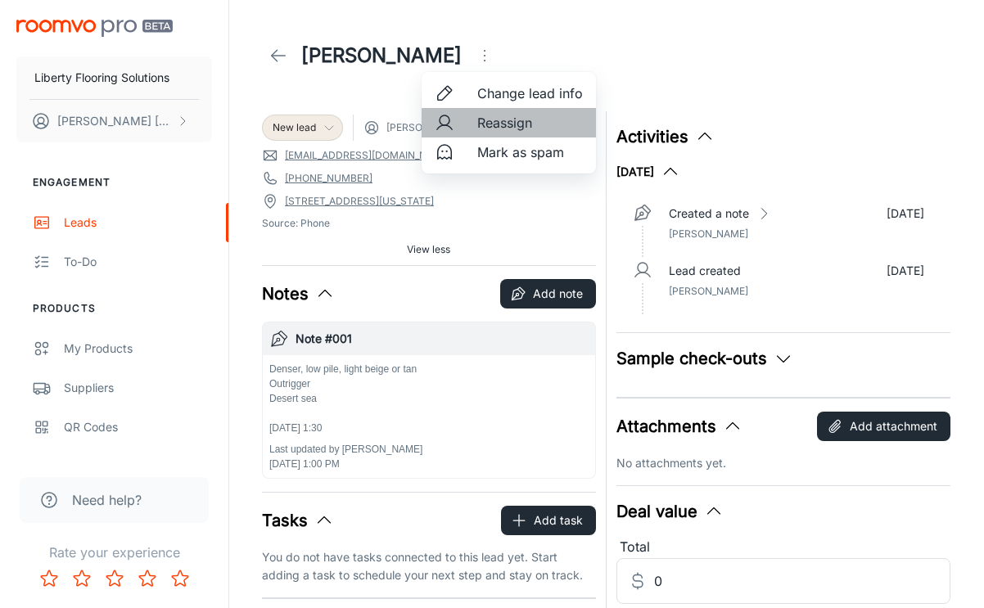
click at [504, 122] on span "Reassign" at bounding box center [530, 123] width 106 height 20
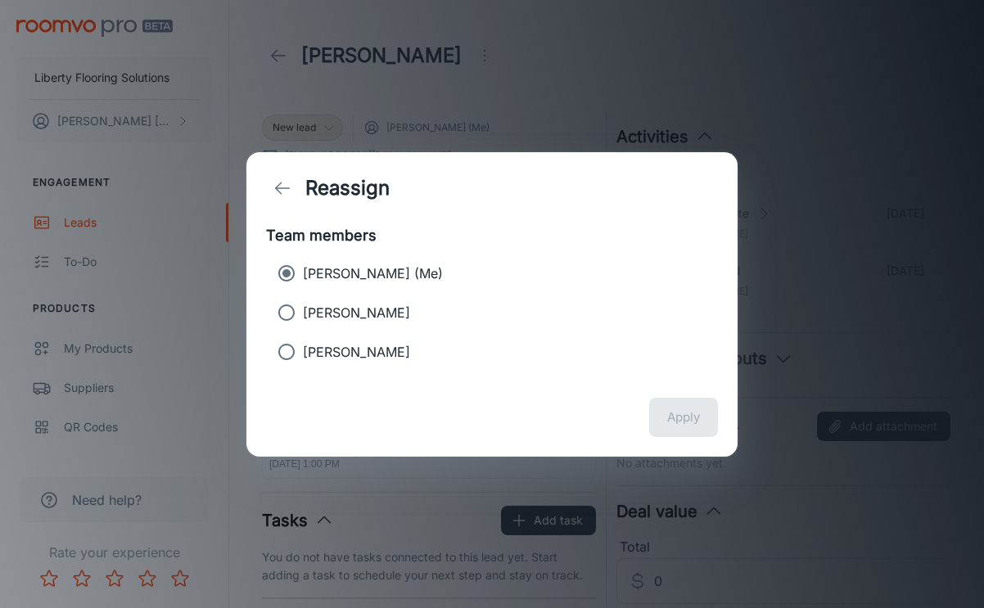
click at [363, 312] on p "[PERSON_NAME]" at bounding box center [356, 313] width 107 height 20
click at [303, 312] on input "[PERSON_NAME]" at bounding box center [286, 312] width 33 height 33
radio input "true"
radio input "false"
click at [672, 415] on button "Apply" at bounding box center [683, 417] width 69 height 39
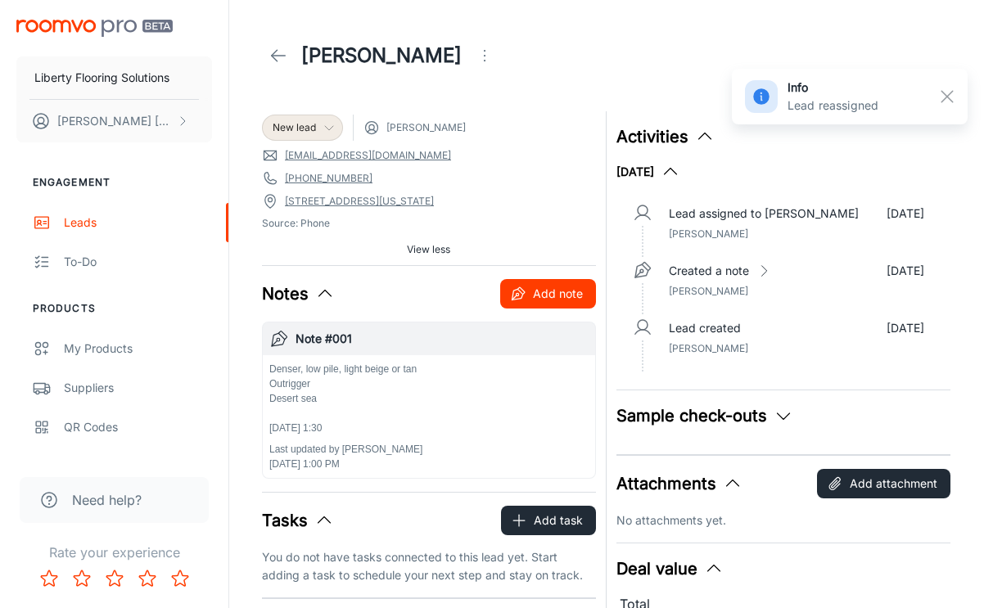
click at [542, 287] on button "Add note" at bounding box center [548, 293] width 96 height 29
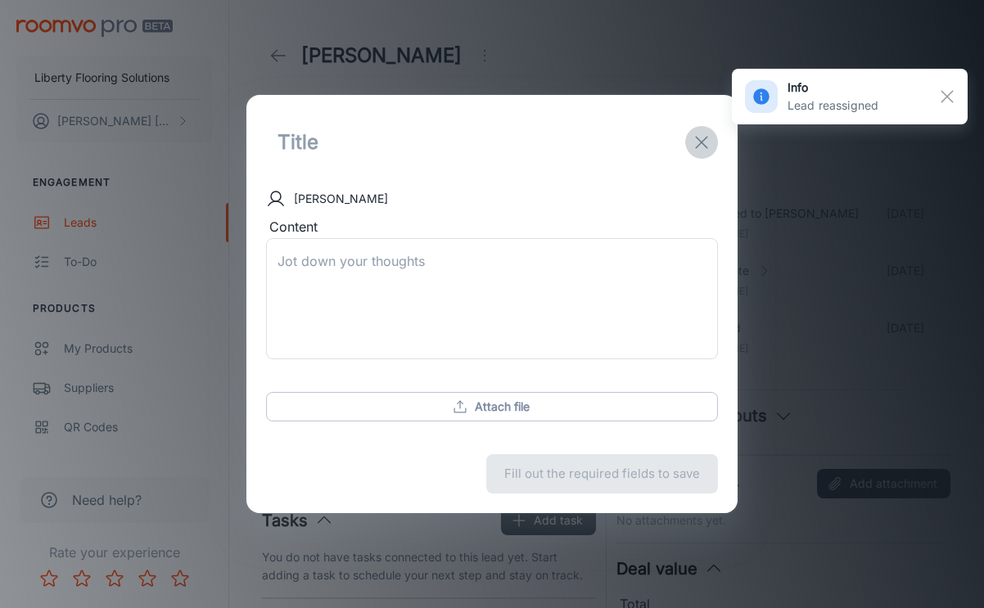
click at [709, 140] on icon "exit" at bounding box center [702, 143] width 20 height 20
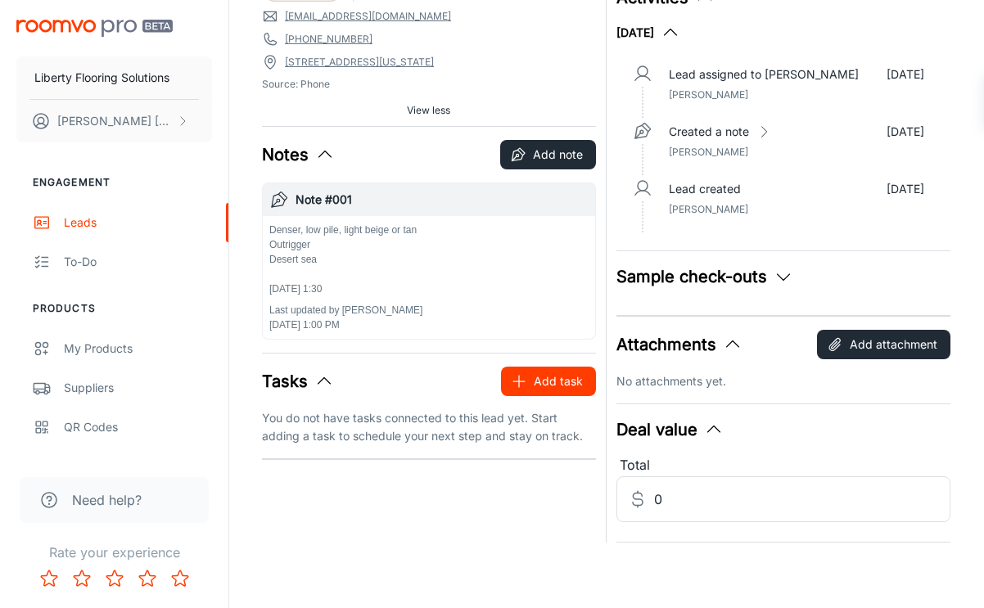
click at [545, 381] on button "Add task" at bounding box center [548, 381] width 95 height 29
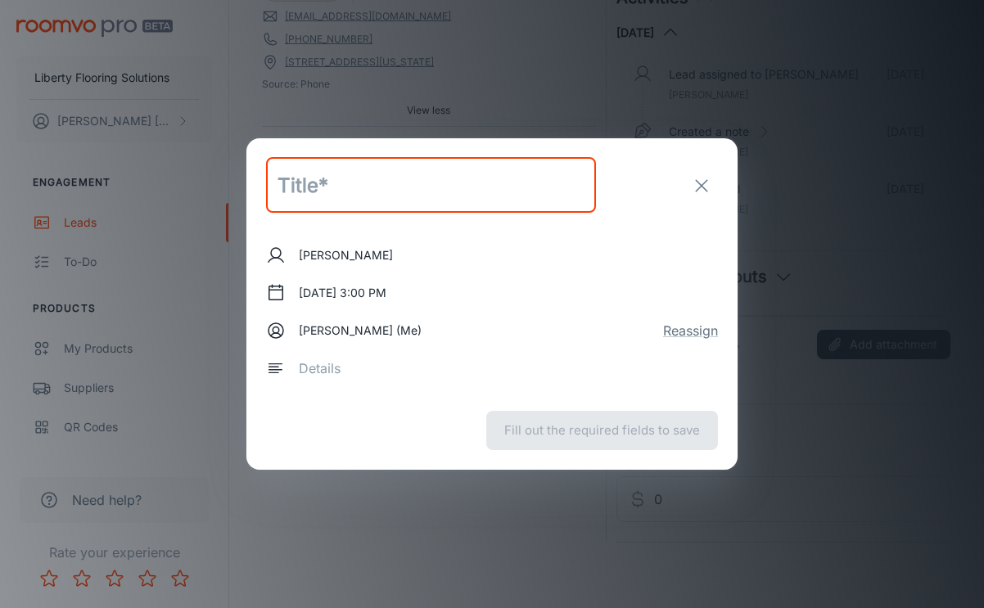
scroll to position [139, 0]
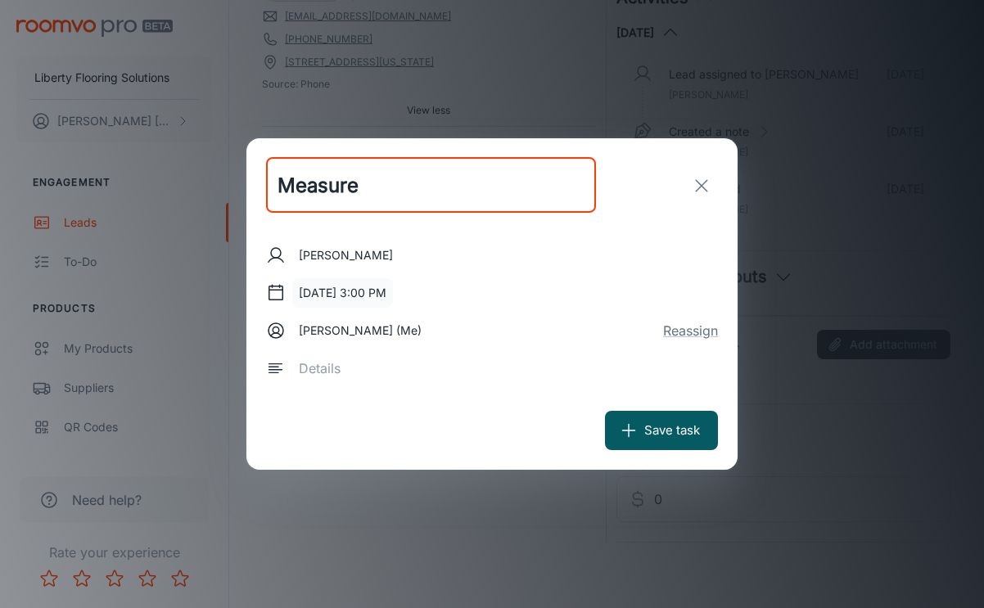
type input "Measure"
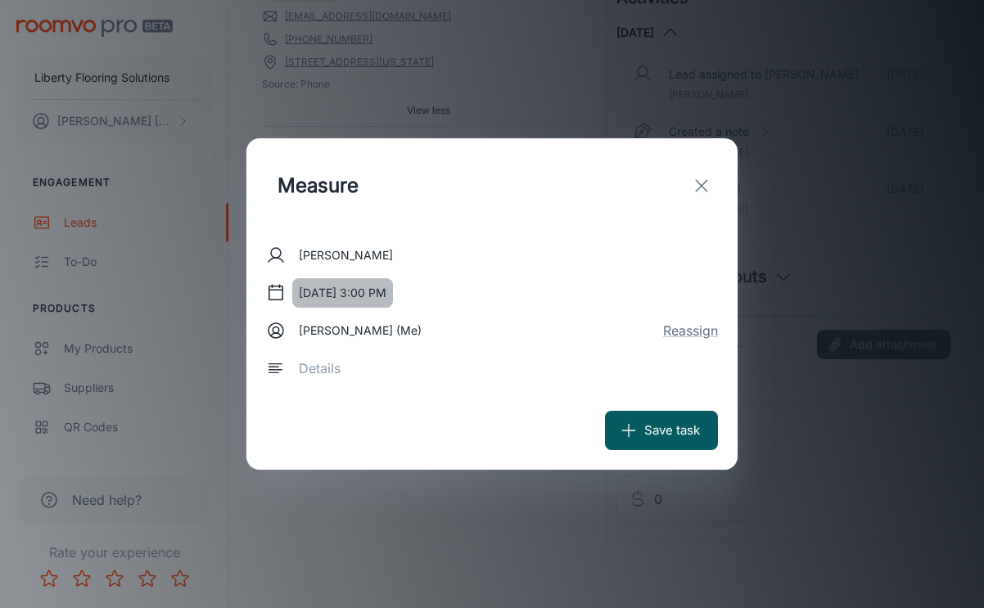
click at [323, 289] on button "[DATE] 3:00 PM" at bounding box center [342, 292] width 101 height 29
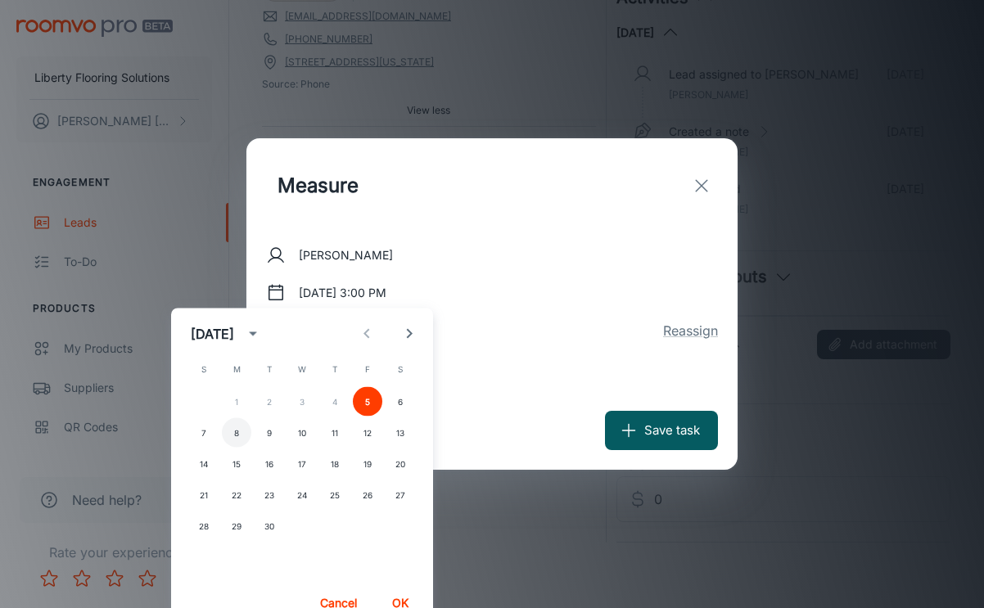
click at [235, 433] on button "8" at bounding box center [236, 432] width 29 height 29
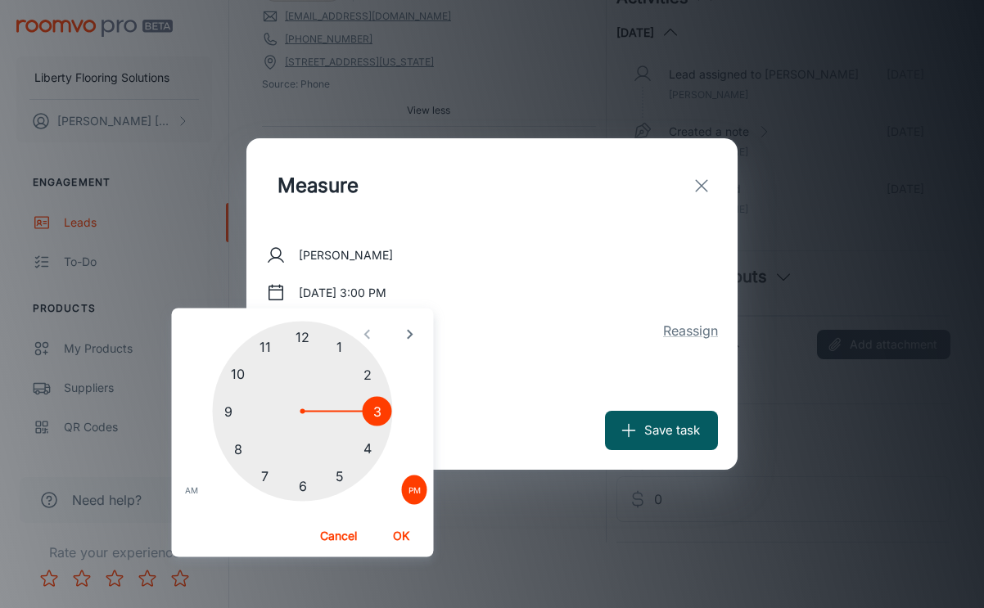
click at [333, 347] on div at bounding box center [303, 412] width 180 height 180
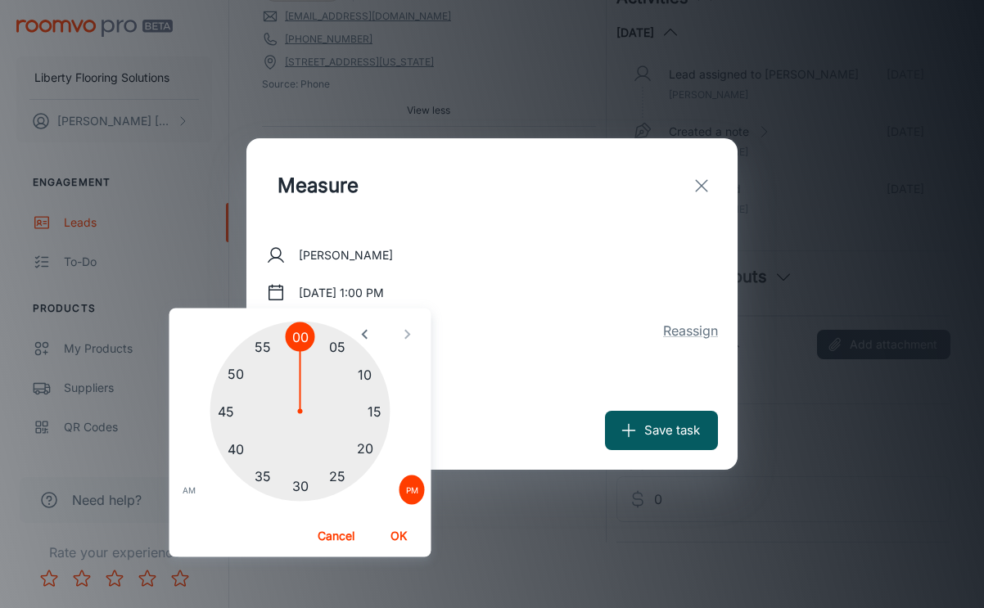
click at [295, 487] on div at bounding box center [300, 412] width 180 height 180
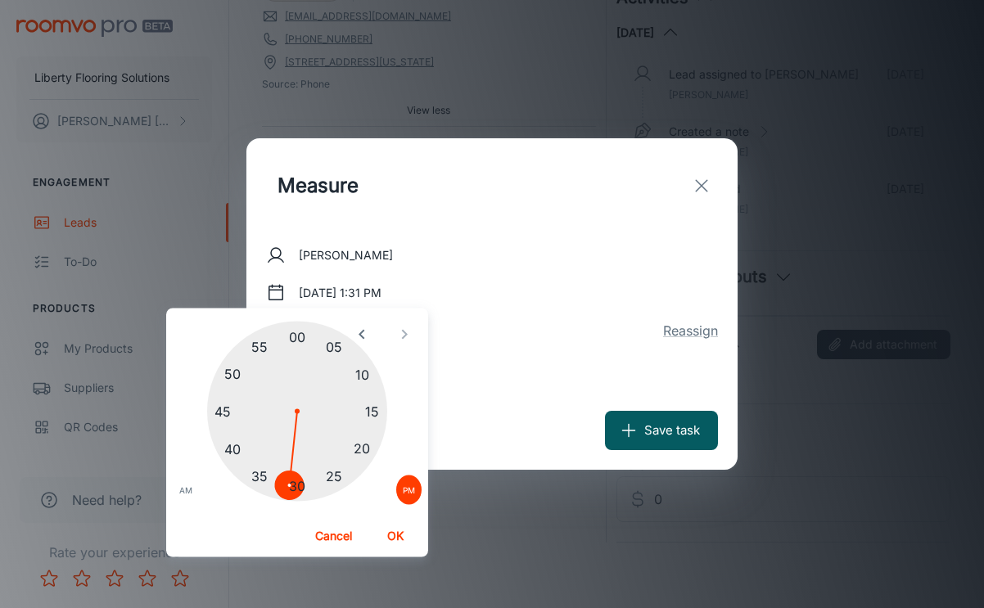
click at [296, 486] on div at bounding box center [297, 412] width 180 height 180
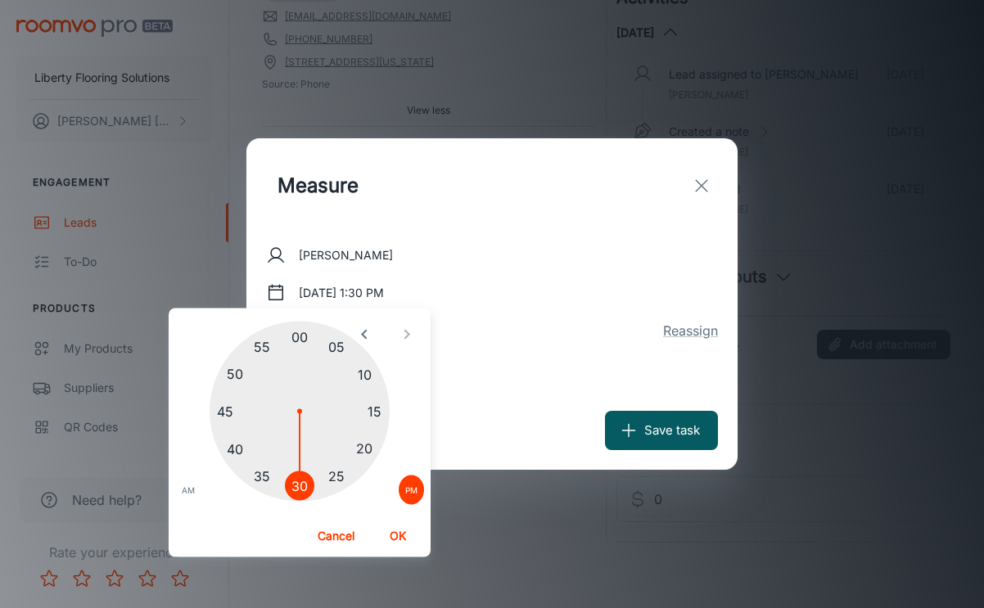
click at [393, 545] on button "OK" at bounding box center [398, 536] width 52 height 29
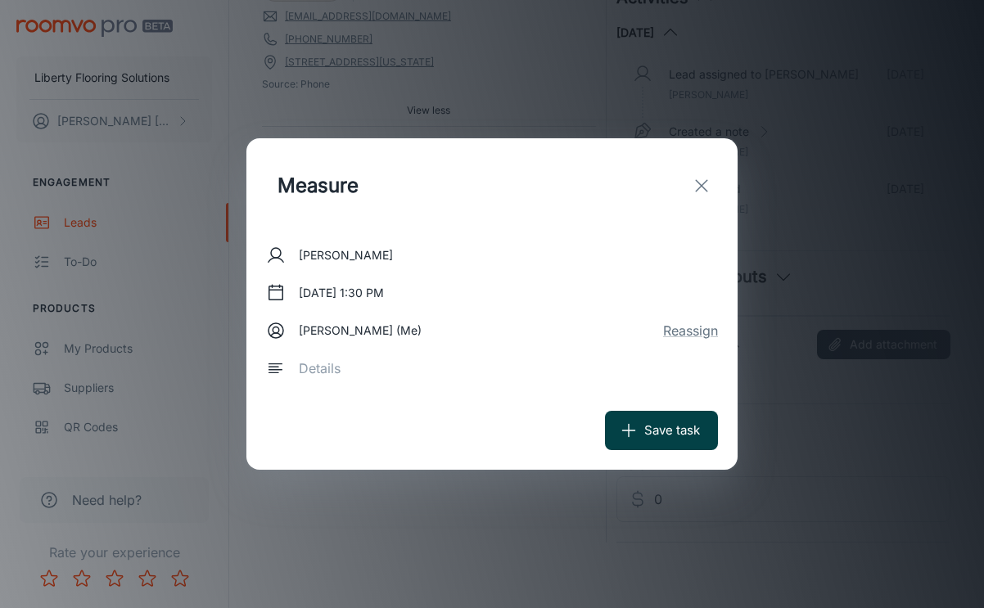
click at [672, 423] on button "Save task" at bounding box center [661, 430] width 113 height 39
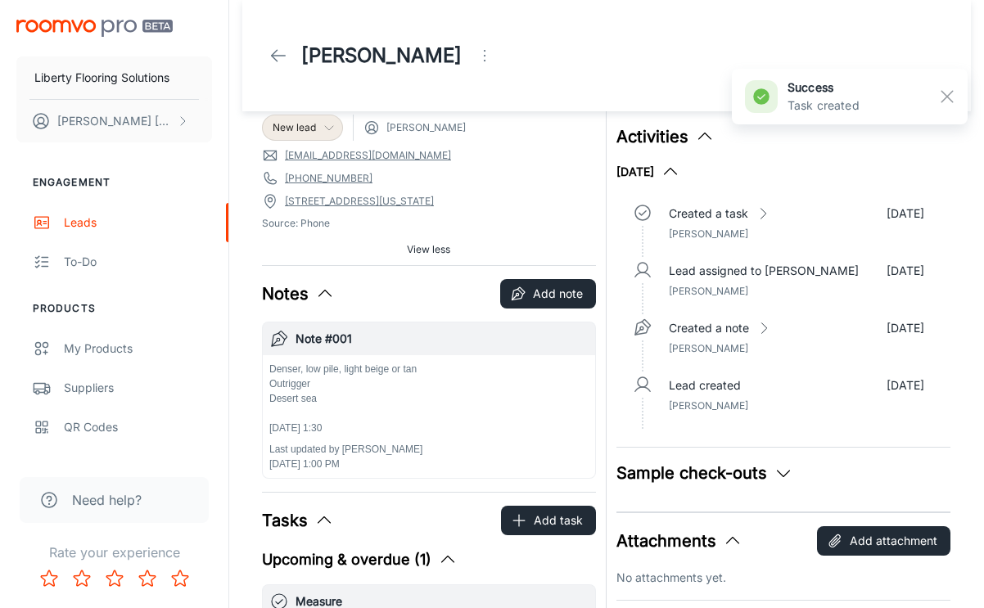
scroll to position [0, 0]
